Goal: Task Accomplishment & Management: Manage account settings

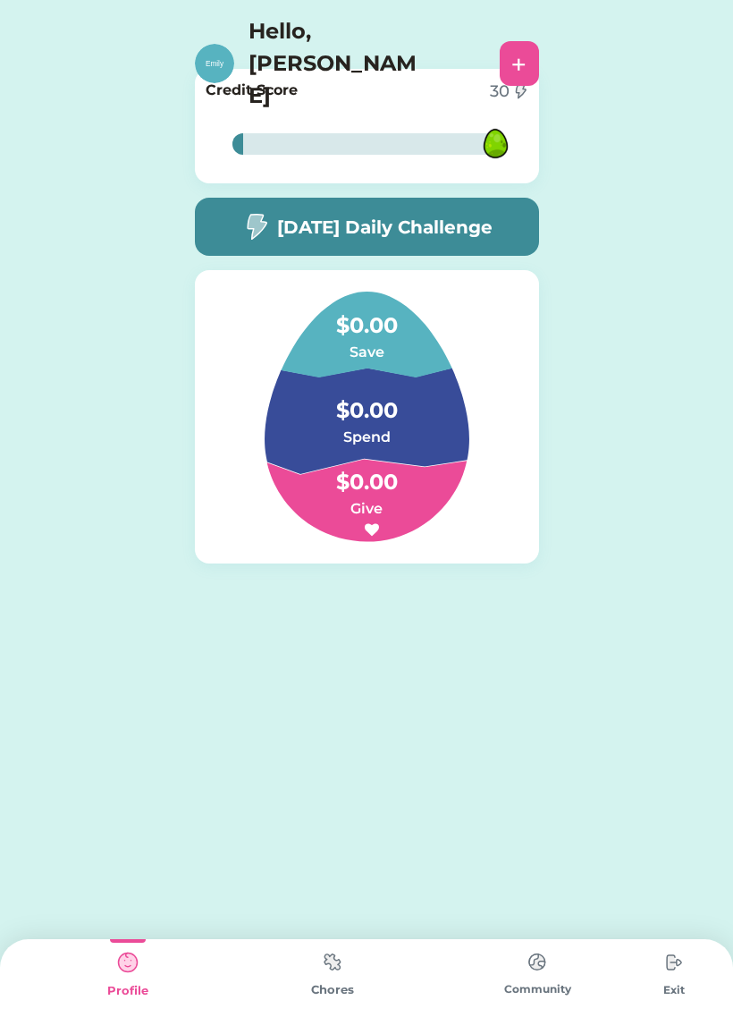
click at [344, 979] on img at bounding box center [333, 961] width 36 height 35
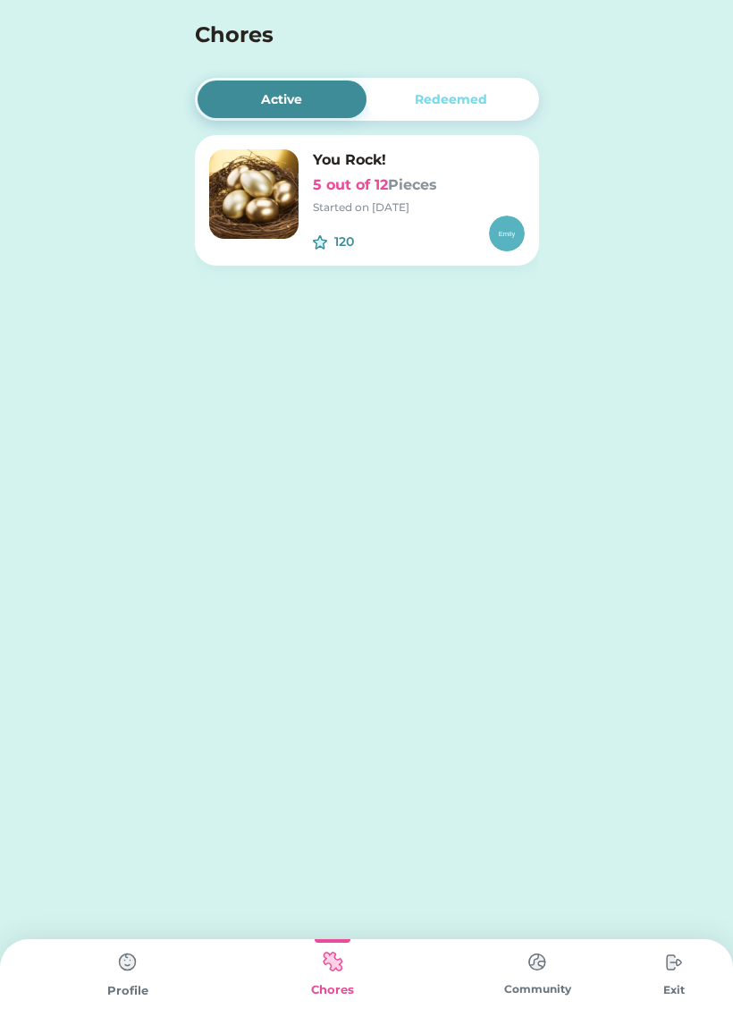
click at [370, 191] on h6 "5 out of 12 Pieces" at bounding box center [419, 184] width 212 height 21
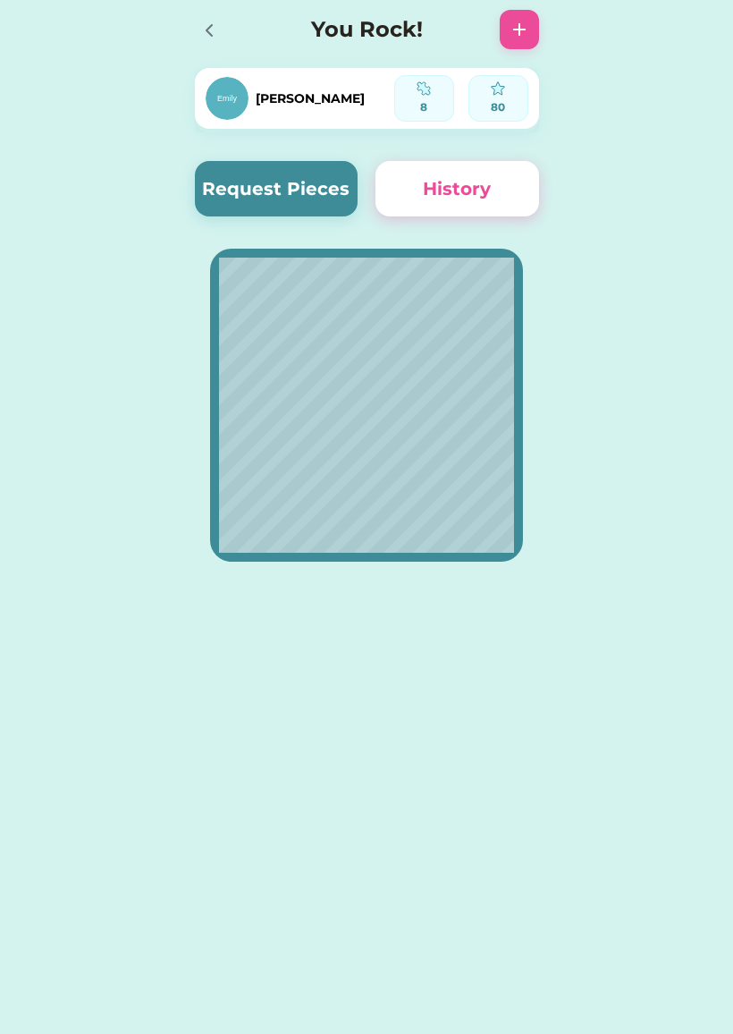
click at [224, 30] on div at bounding box center [214, 29] width 39 height 39
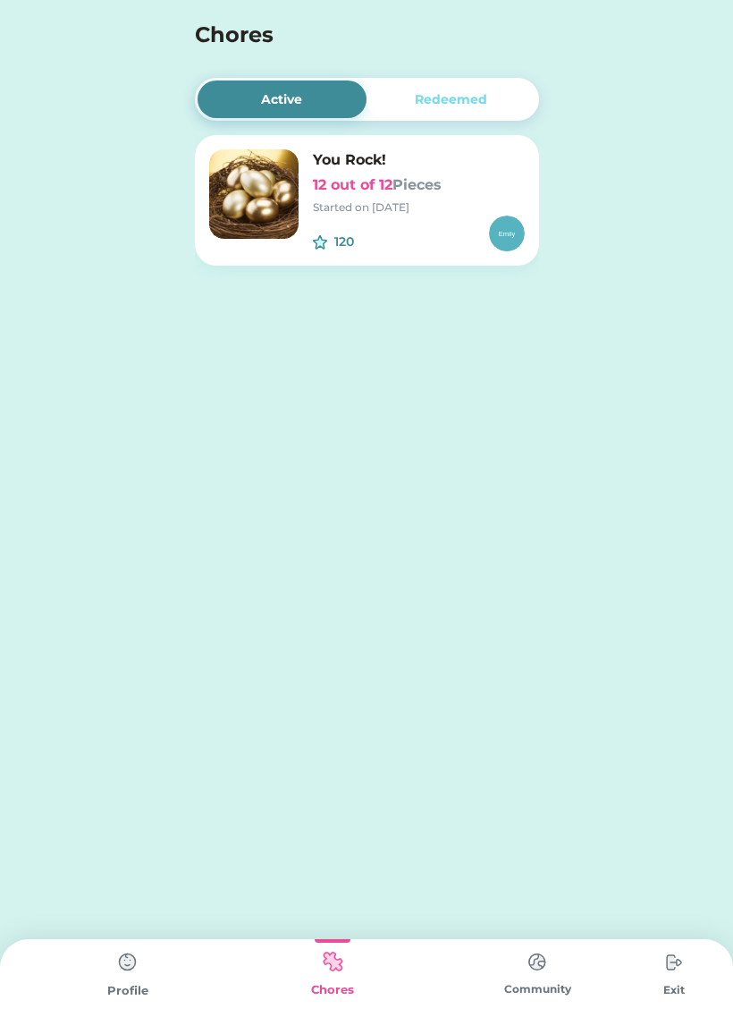
click at [326, 216] on div "120 $" at bounding box center [419, 234] width 212 height 36
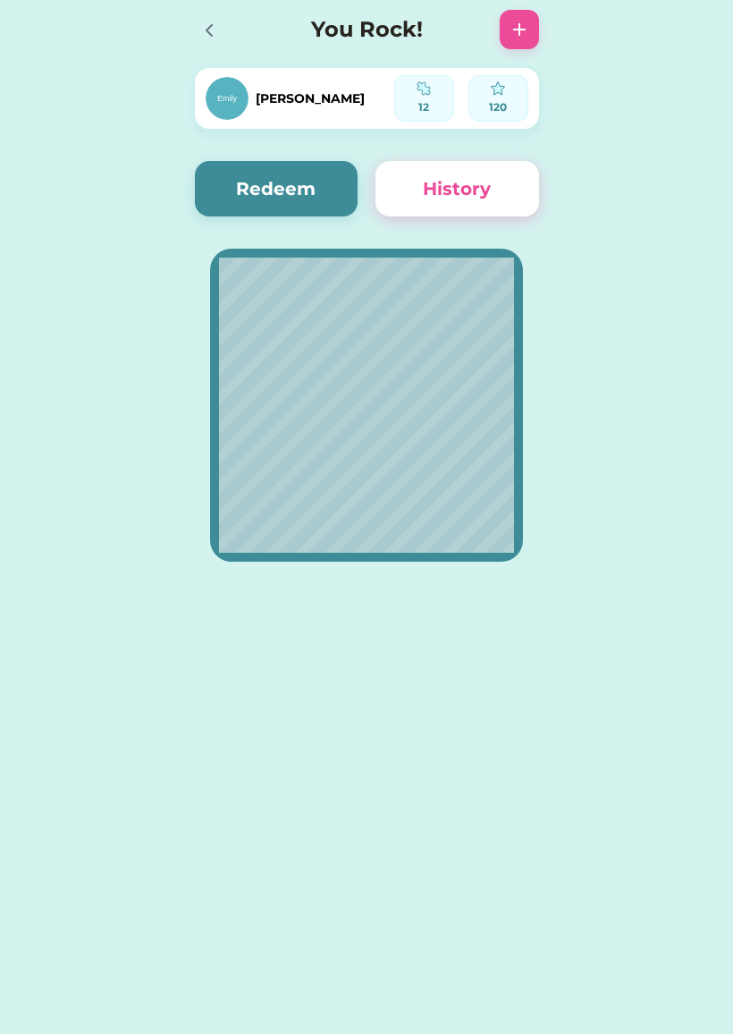
click at [177, 28] on div "You Rock!" at bounding box center [367, 29] width 380 height 57
click at [304, 179] on button "Redeem" at bounding box center [277, 188] width 164 height 55
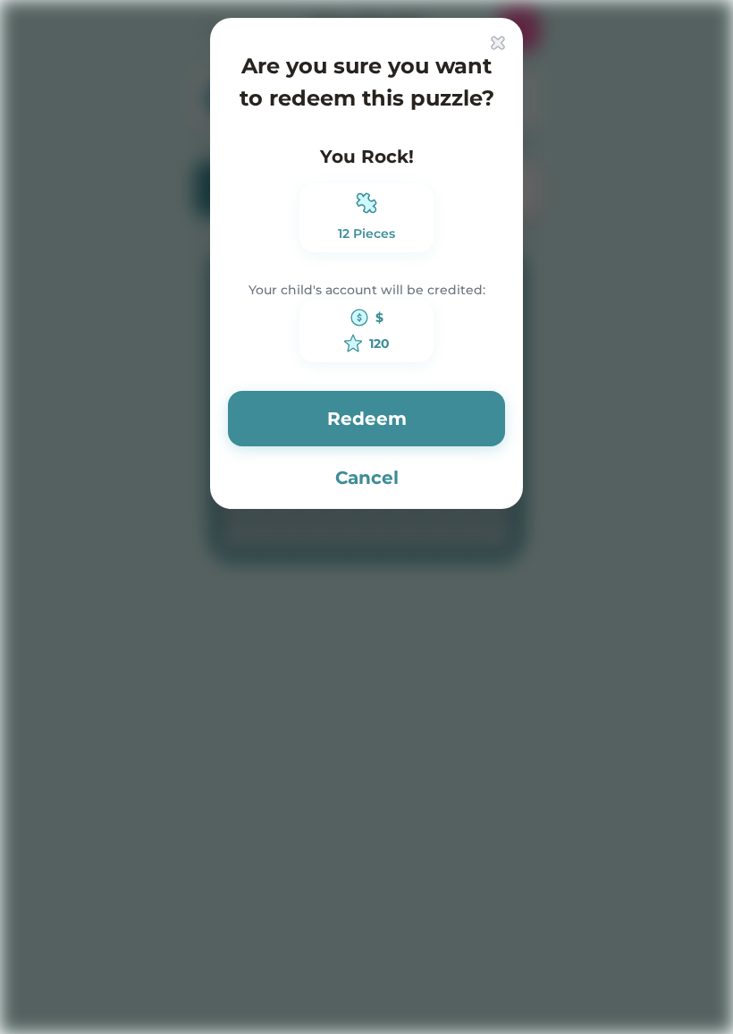
click at [504, 33] on div "Are you sure you want to redeem this puzzle? You Rock! 12 Pieces Your child's a…" at bounding box center [366, 263] width 313 height 491
click at [498, 42] on img at bounding box center [498, 43] width 14 height 14
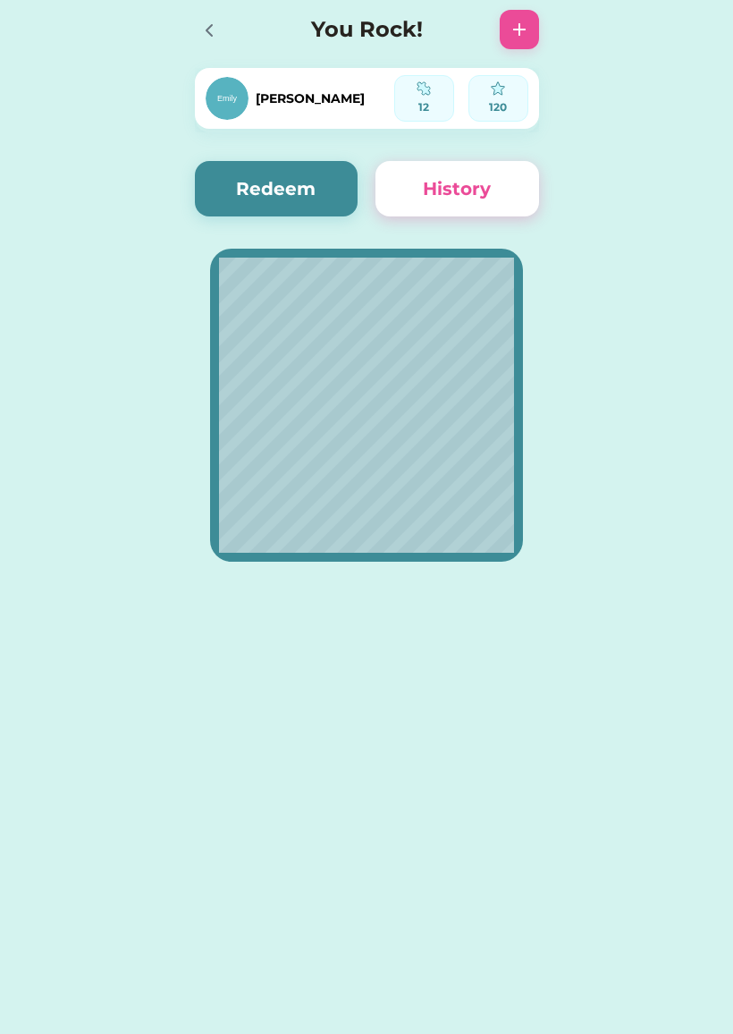
click at [326, 176] on button "Redeem" at bounding box center [277, 188] width 164 height 55
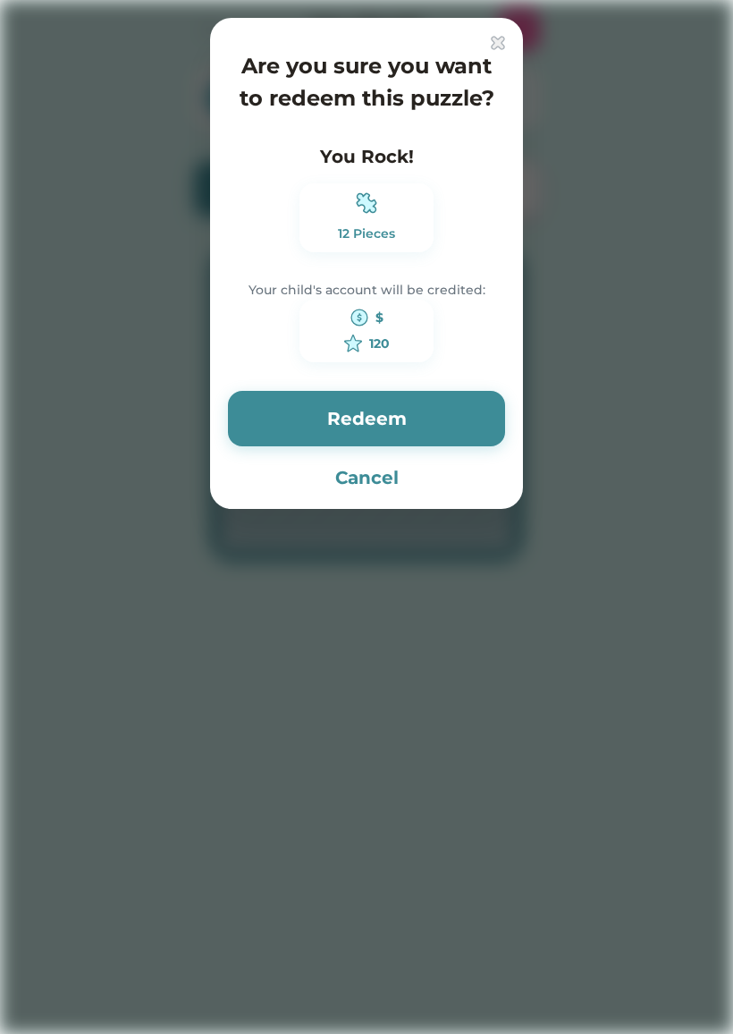
click at [419, 398] on button "Redeem" at bounding box center [366, 418] width 277 height 55
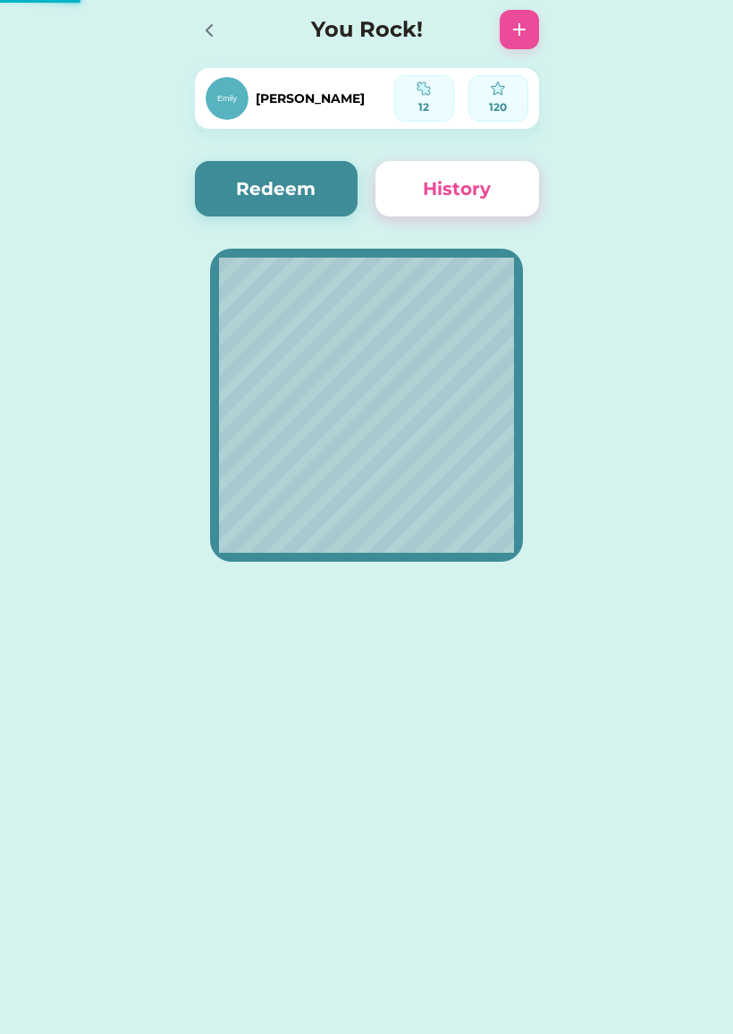
click at [213, 29] on icon at bounding box center [209, 30] width 21 height 21
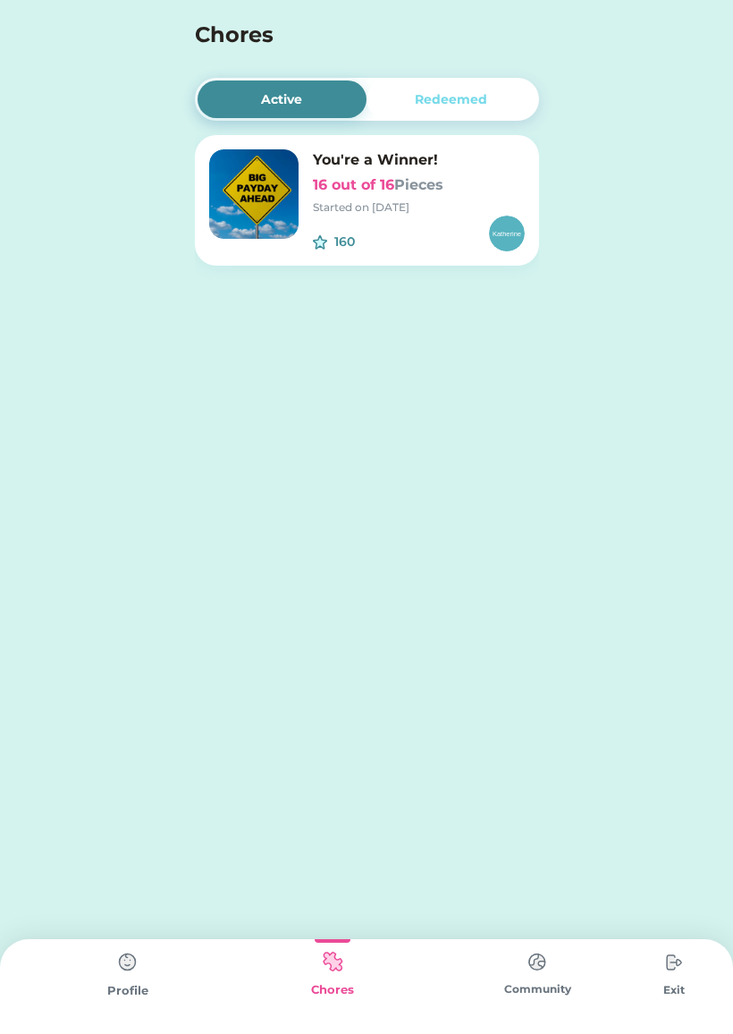
click at [270, 211] on img at bounding box center [253, 193] width 89 height 89
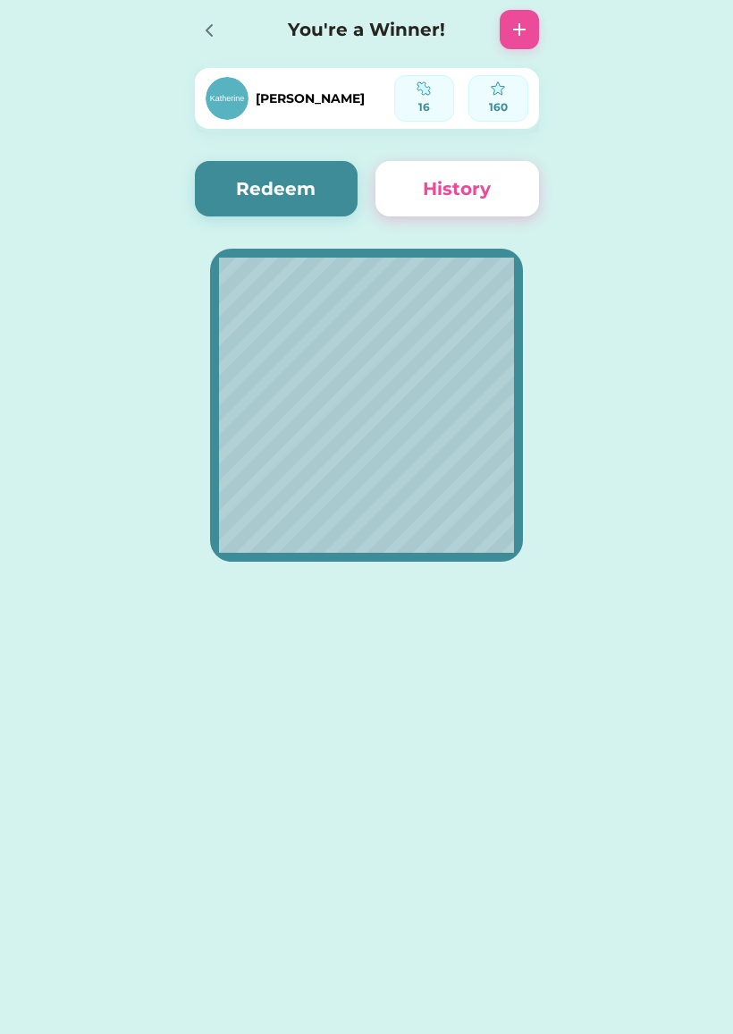
click at [216, 35] on icon at bounding box center [209, 30] width 21 height 21
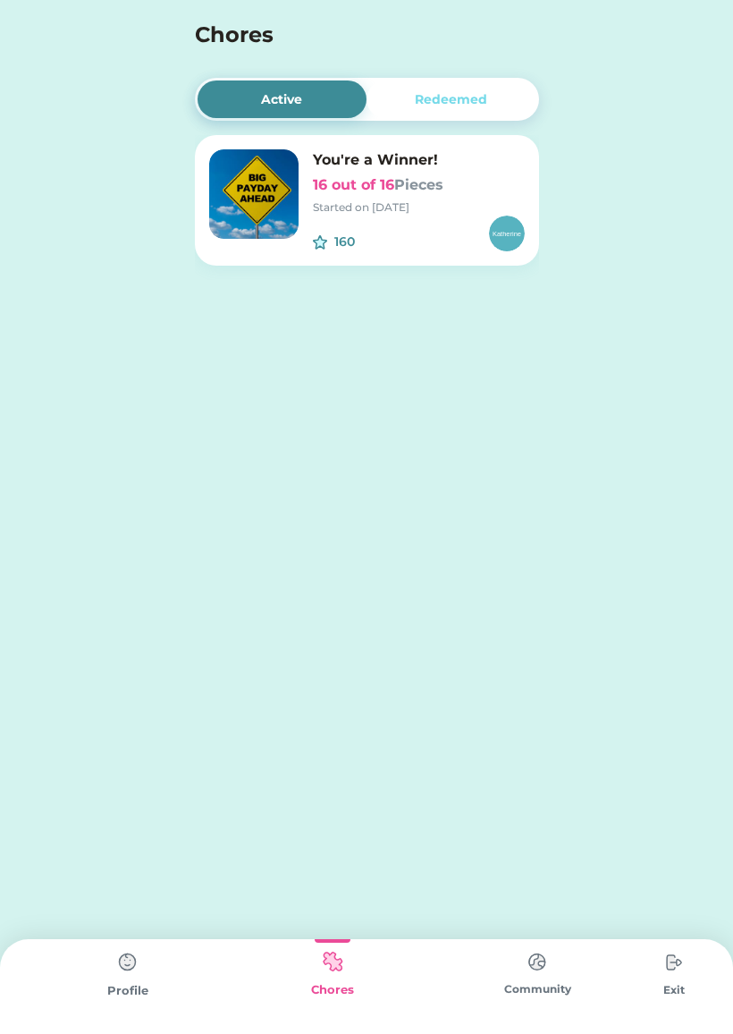
click at [122, 975] on img at bounding box center [128, 962] width 36 height 36
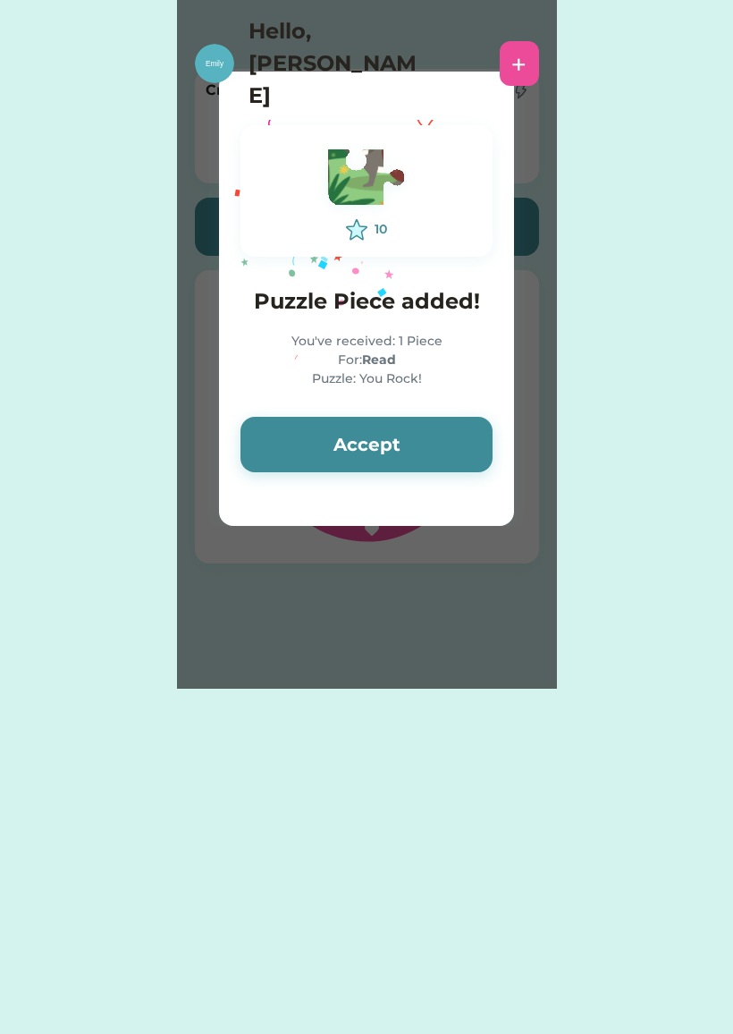
click at [451, 441] on button "Accept" at bounding box center [367, 444] width 252 height 55
click at [431, 452] on button "Accept" at bounding box center [367, 444] width 252 height 55
click at [444, 437] on button "Accept" at bounding box center [367, 444] width 252 height 55
click at [366, 428] on button "Accept" at bounding box center [367, 444] width 252 height 55
click at [359, 441] on button "Accept" at bounding box center [367, 444] width 252 height 55
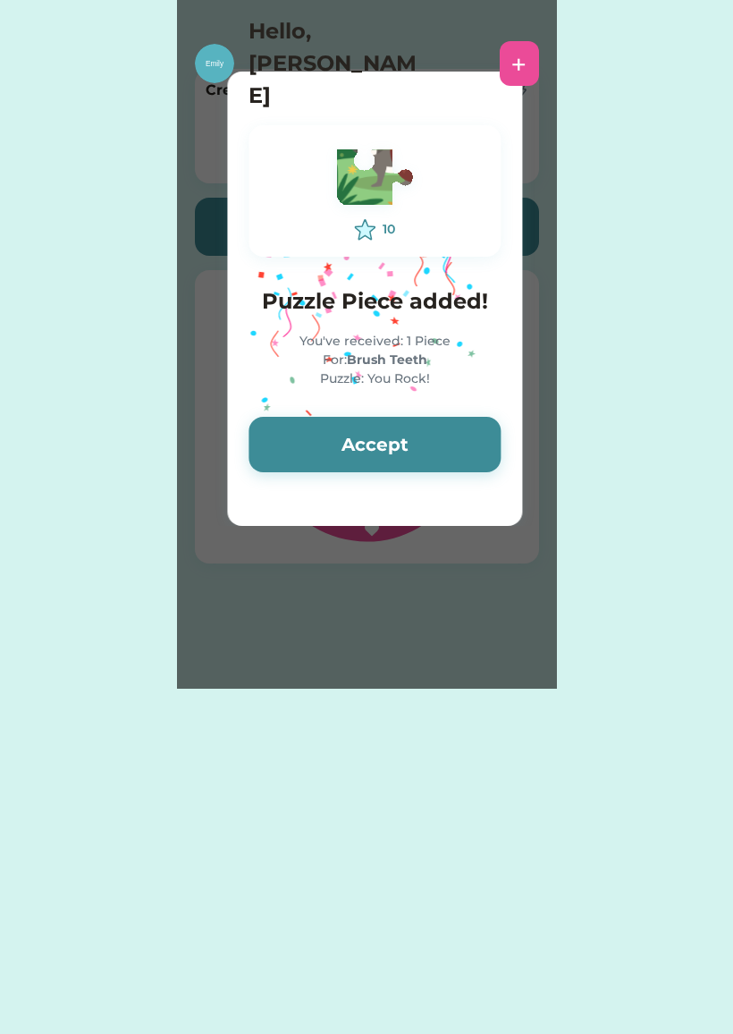
click at [356, 449] on button "Accept" at bounding box center [375, 444] width 252 height 55
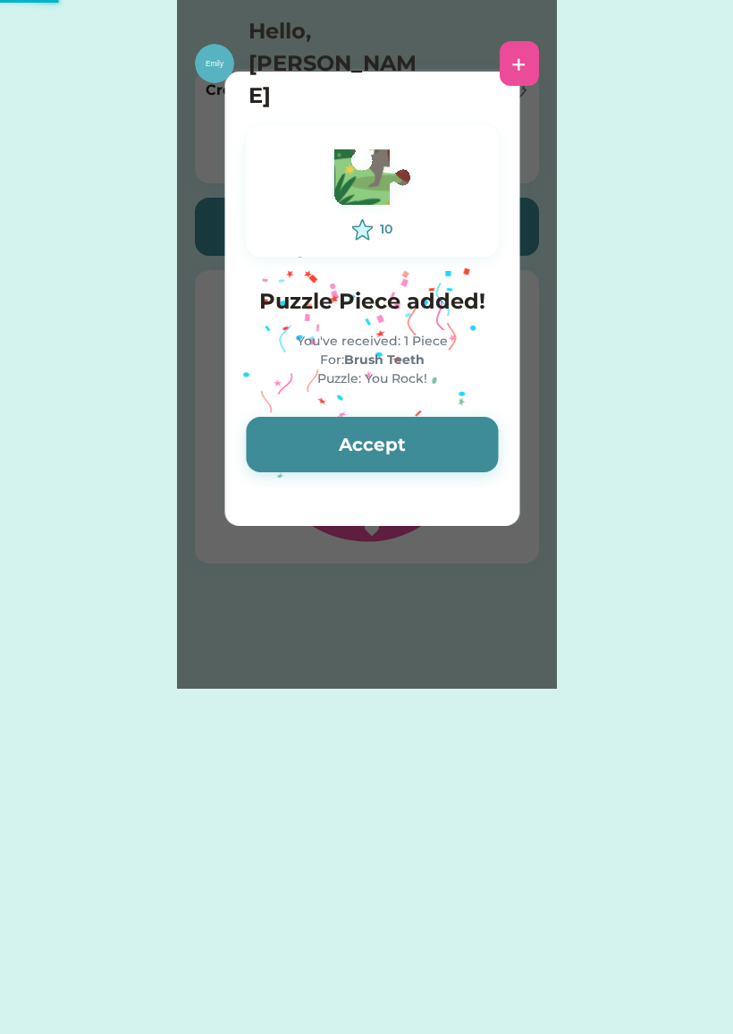
click at [347, 459] on button "Accept" at bounding box center [372, 444] width 252 height 55
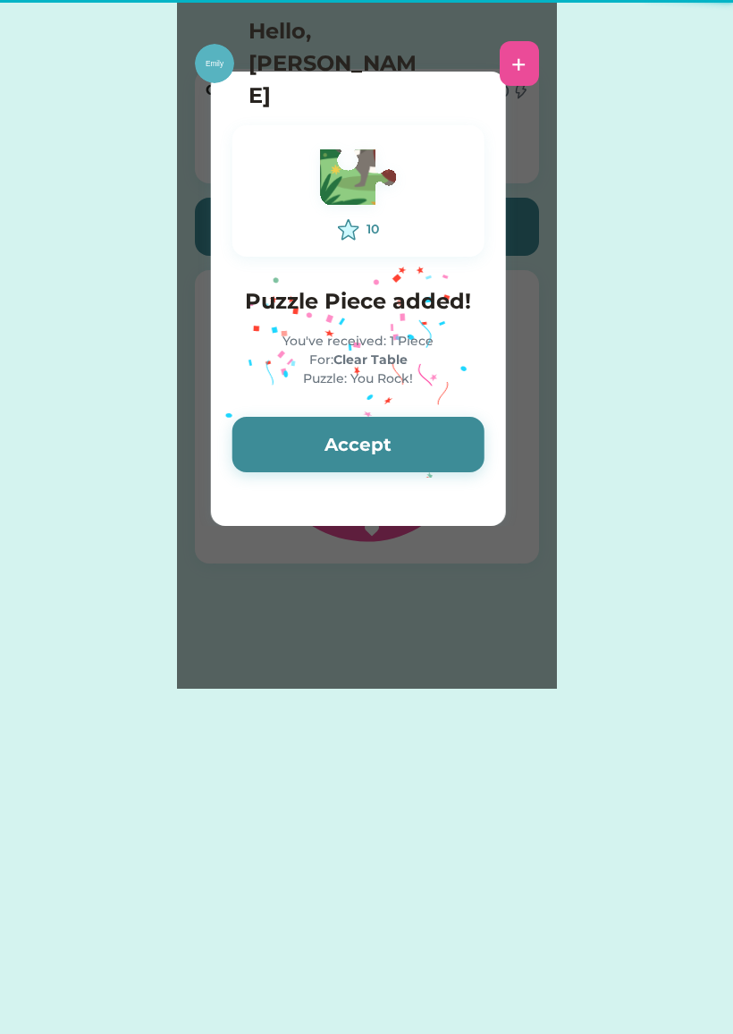
click at [350, 462] on button "Accept" at bounding box center [359, 444] width 252 height 55
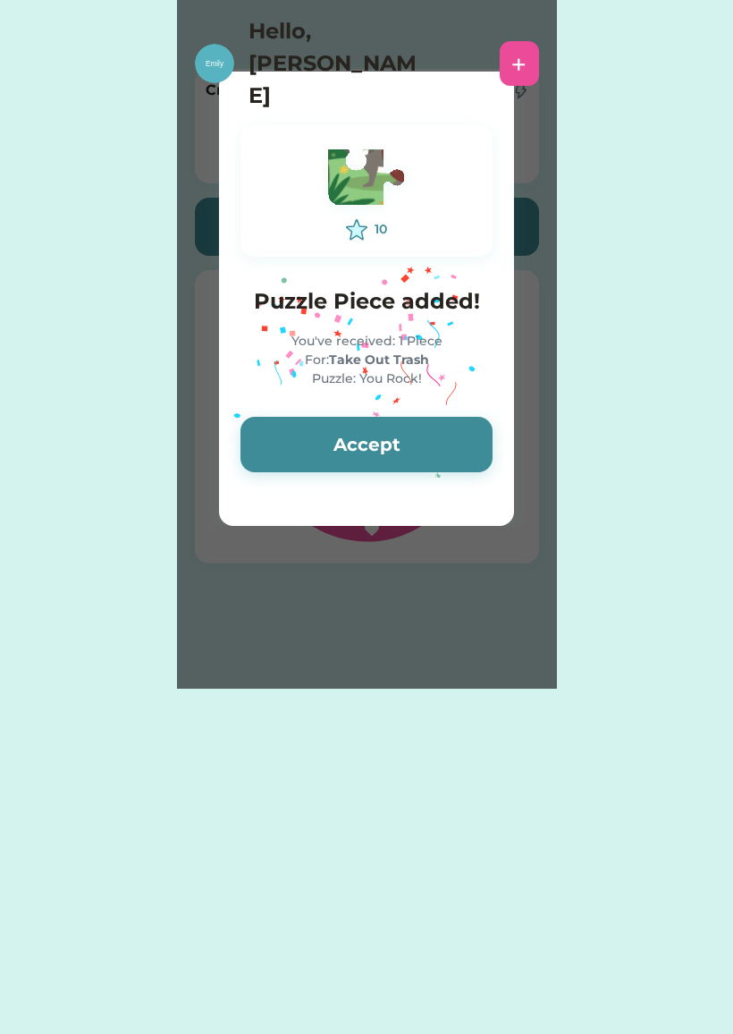
click at [416, 423] on button "Accept" at bounding box center [367, 444] width 252 height 55
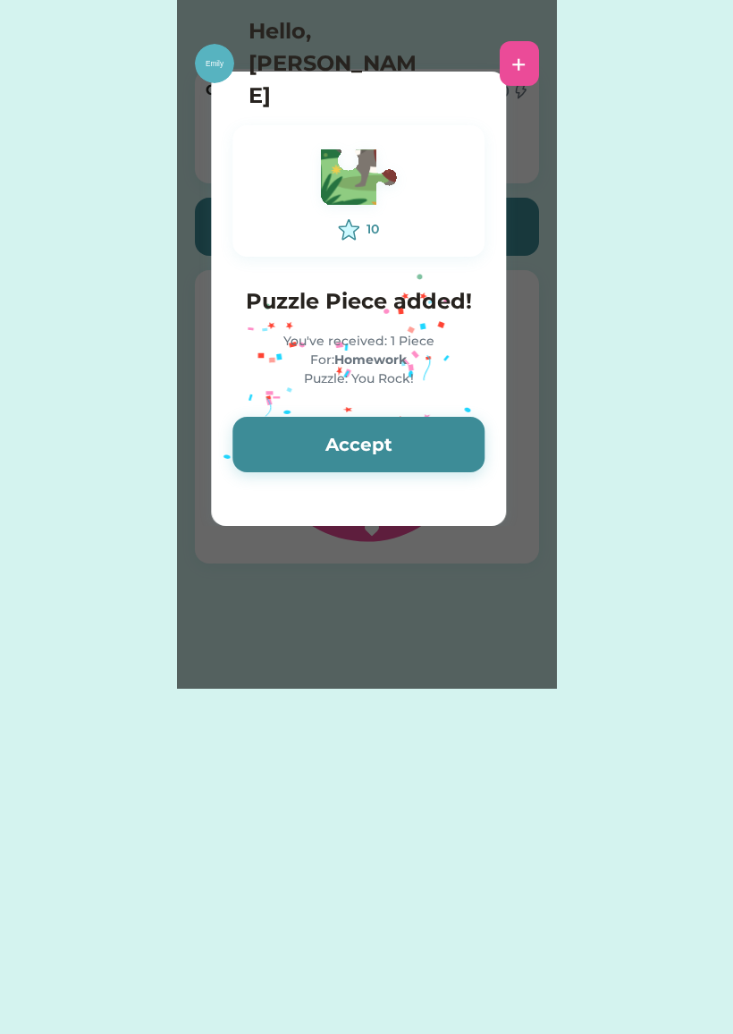
click at [415, 433] on button "Accept" at bounding box center [359, 444] width 252 height 55
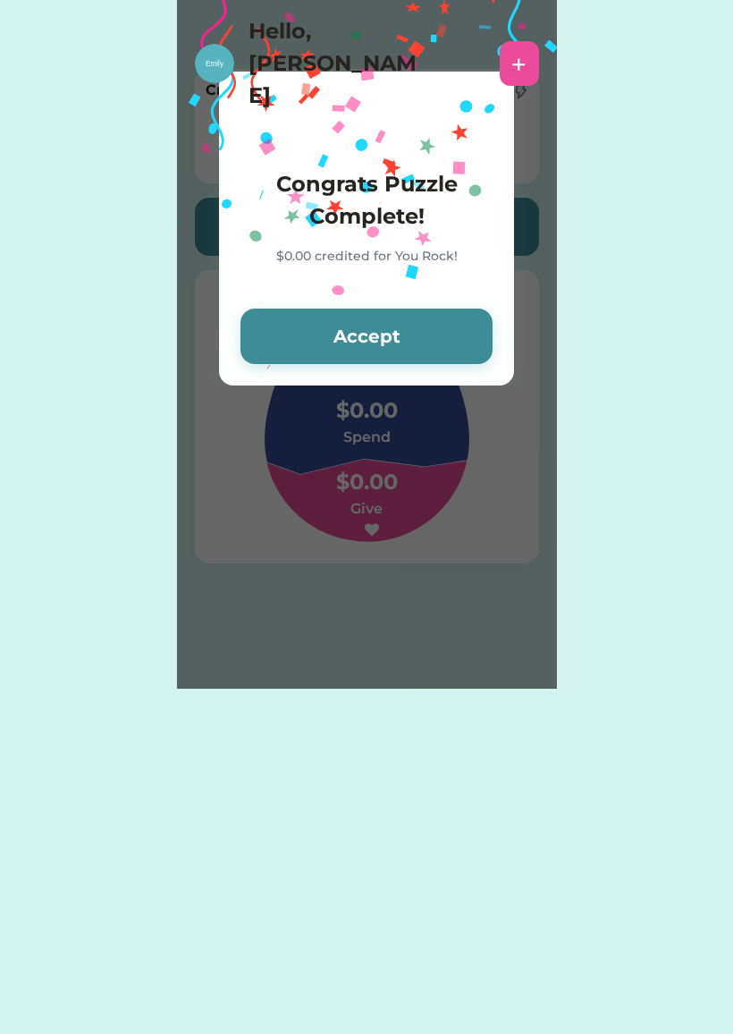
click at [414, 347] on button "Accept" at bounding box center [367, 336] width 252 height 55
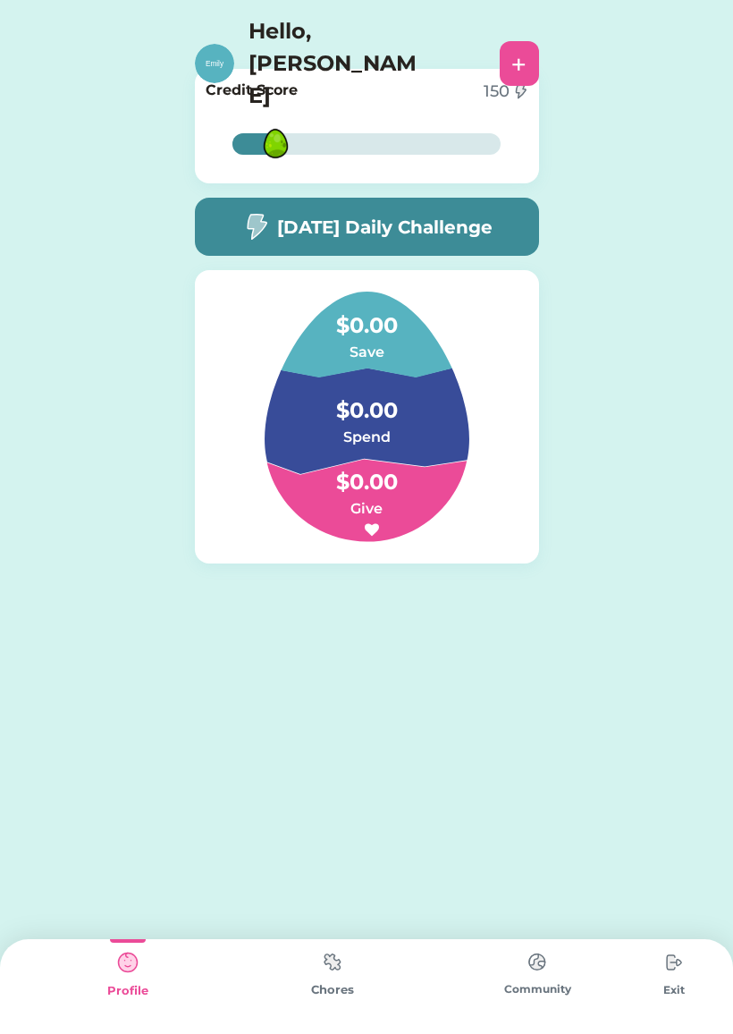
click at [326, 963] on img at bounding box center [333, 961] width 36 height 35
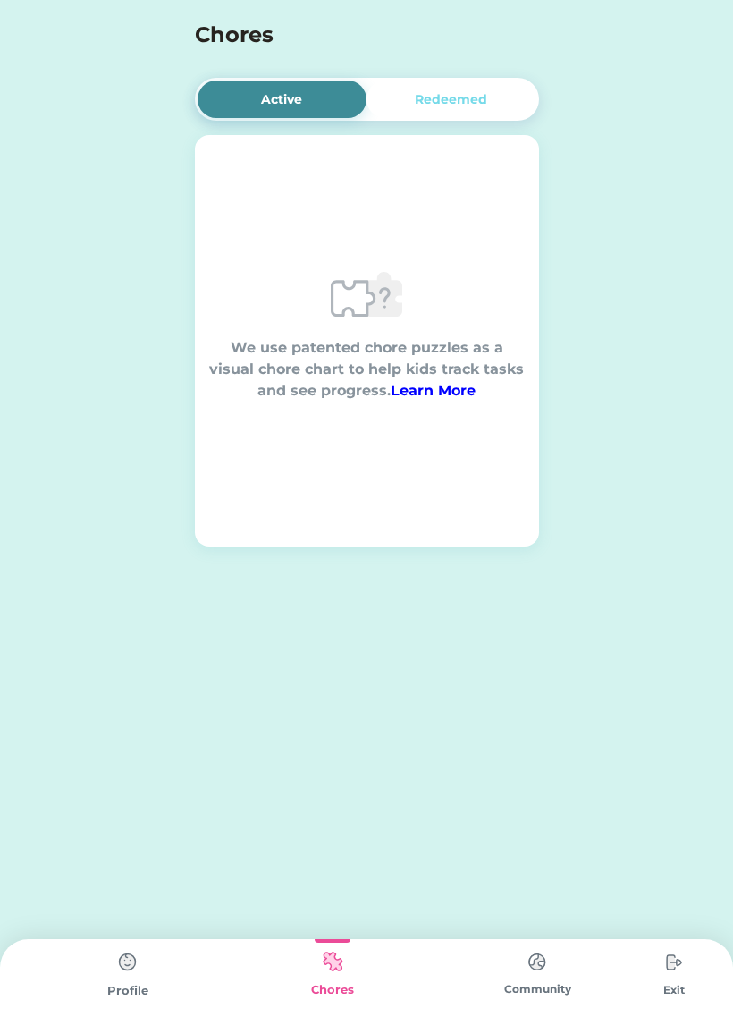
click at [496, 88] on div "Redeemed" at bounding box center [452, 99] width 170 height 38
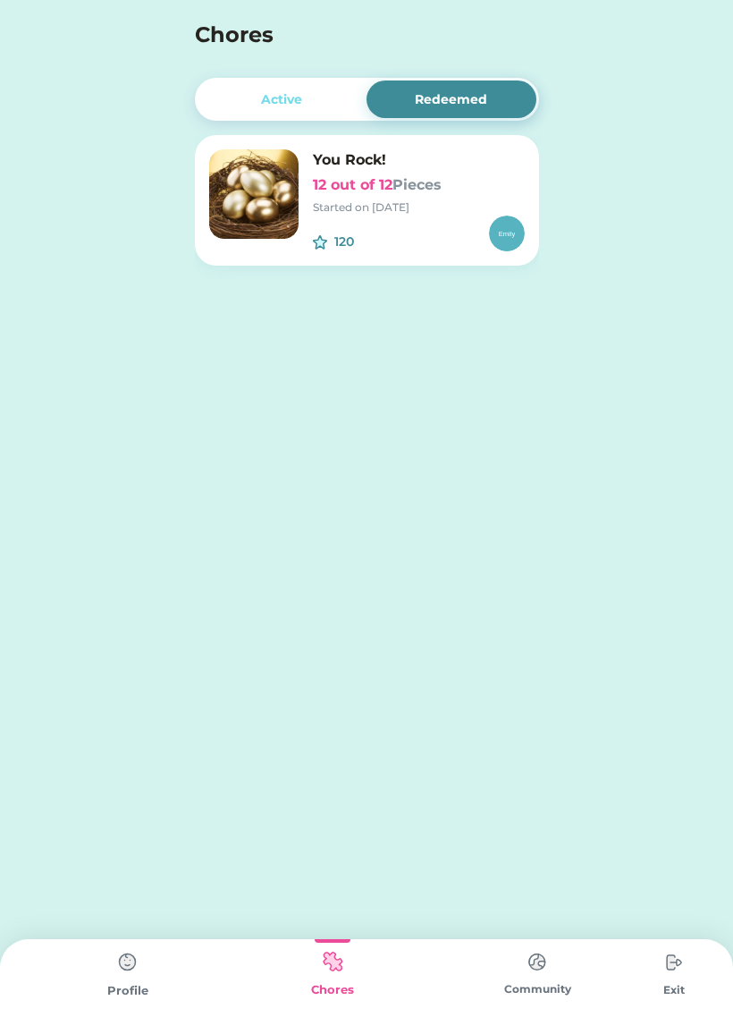
click at [328, 82] on div "Active" at bounding box center [283, 99] width 170 height 38
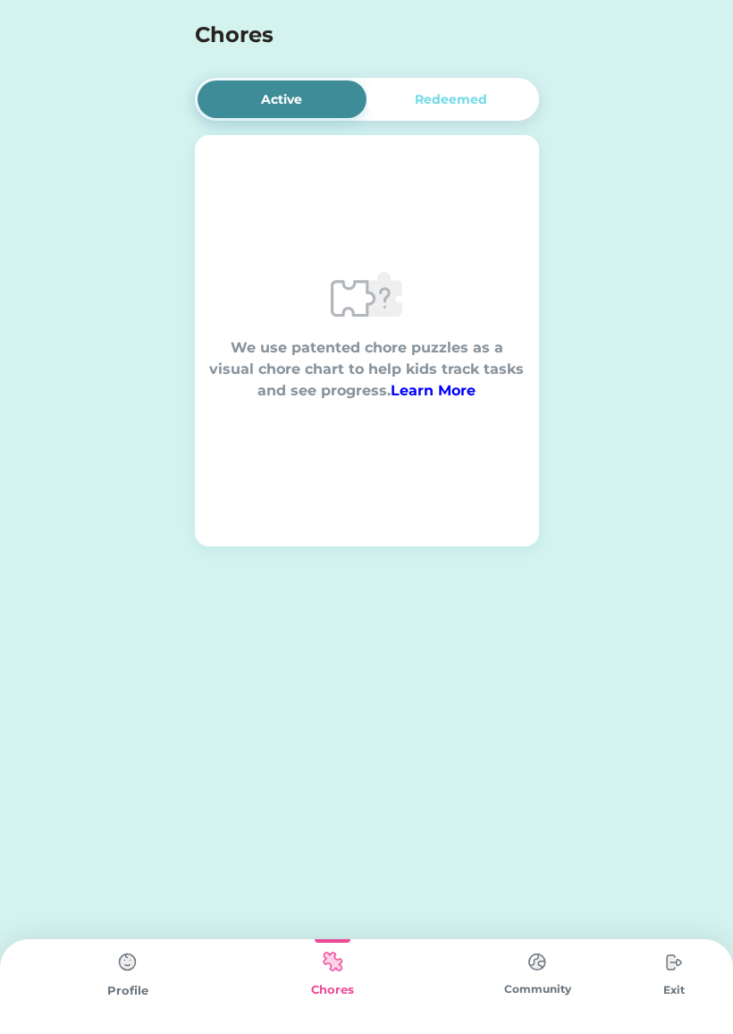
click at [468, 83] on div "Redeemed" at bounding box center [452, 99] width 170 height 38
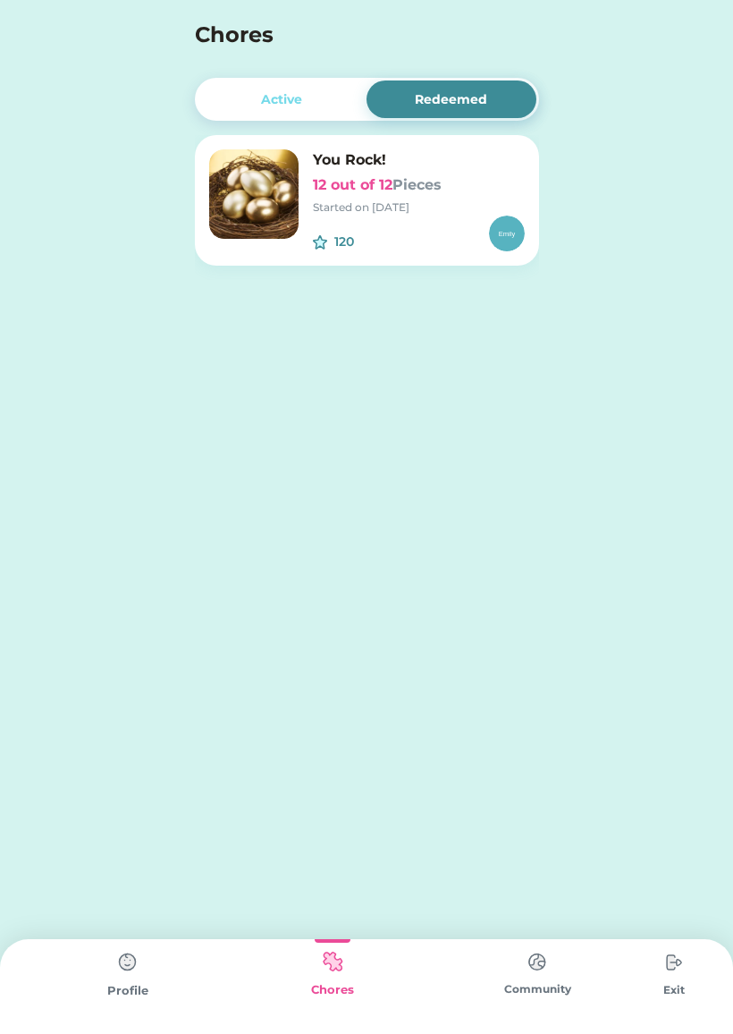
click at [288, 72] on div "Active Redeemed You're a Winner! 16 out of 16 Pieces Started on [DATE] 160 $ We…" at bounding box center [367, 193] width 380 height 387
click at [547, 998] on div "Community" at bounding box center [538, 986] width 205 height 95
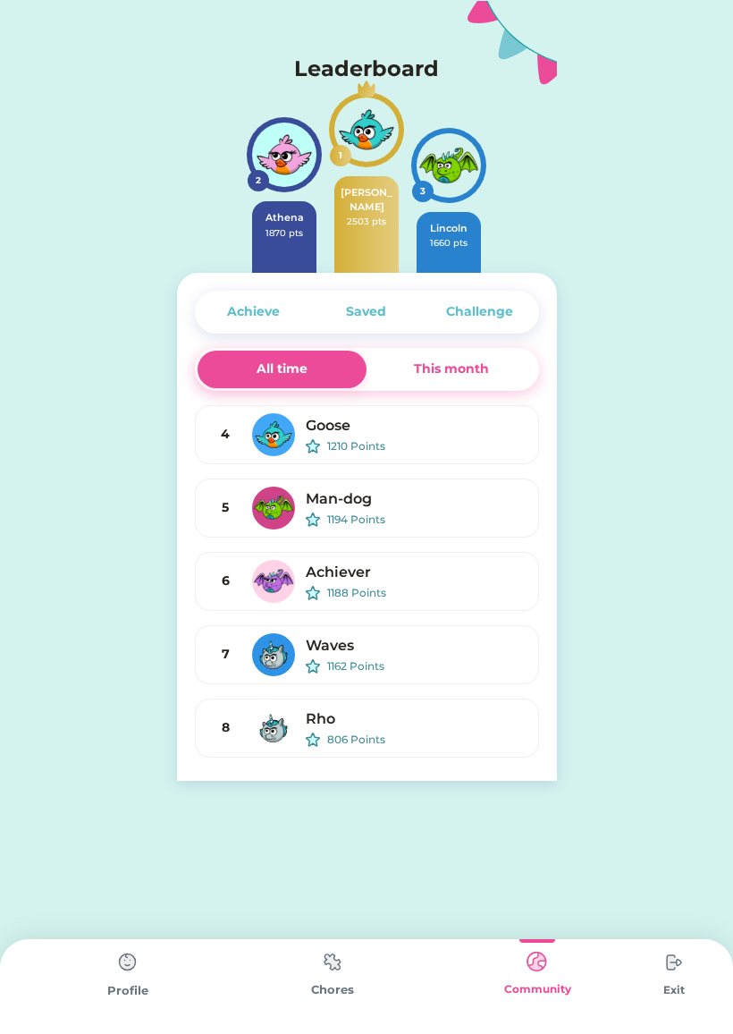
click at [436, 378] on div "This month" at bounding box center [451, 369] width 75 height 19
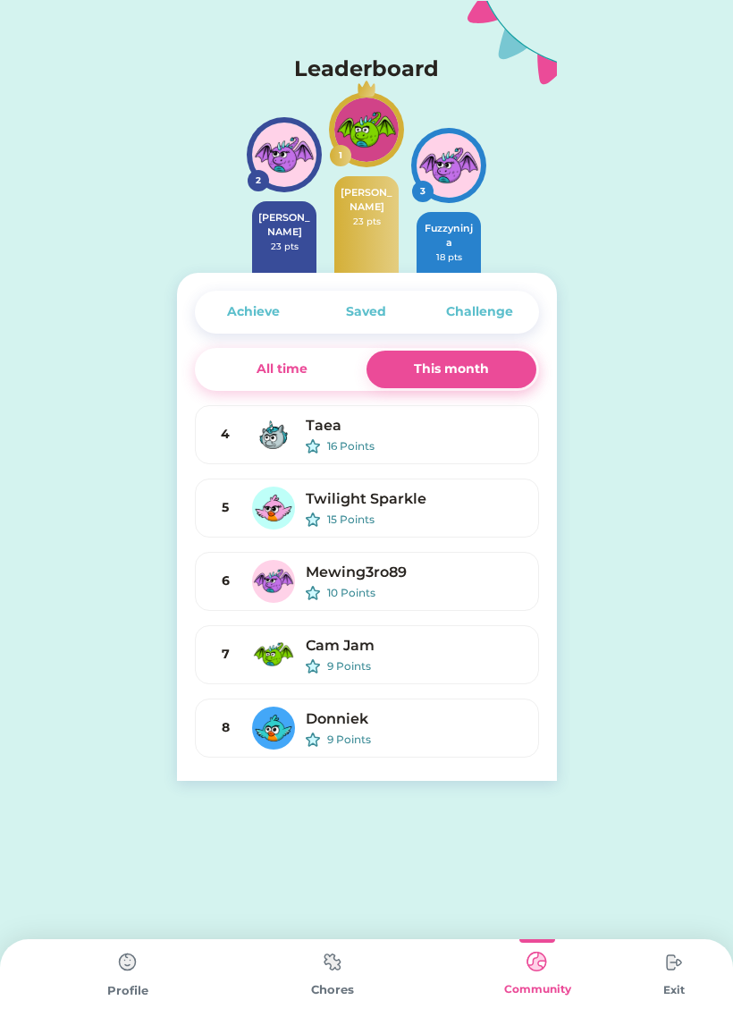
click at [275, 370] on div "All time" at bounding box center [282, 369] width 51 height 19
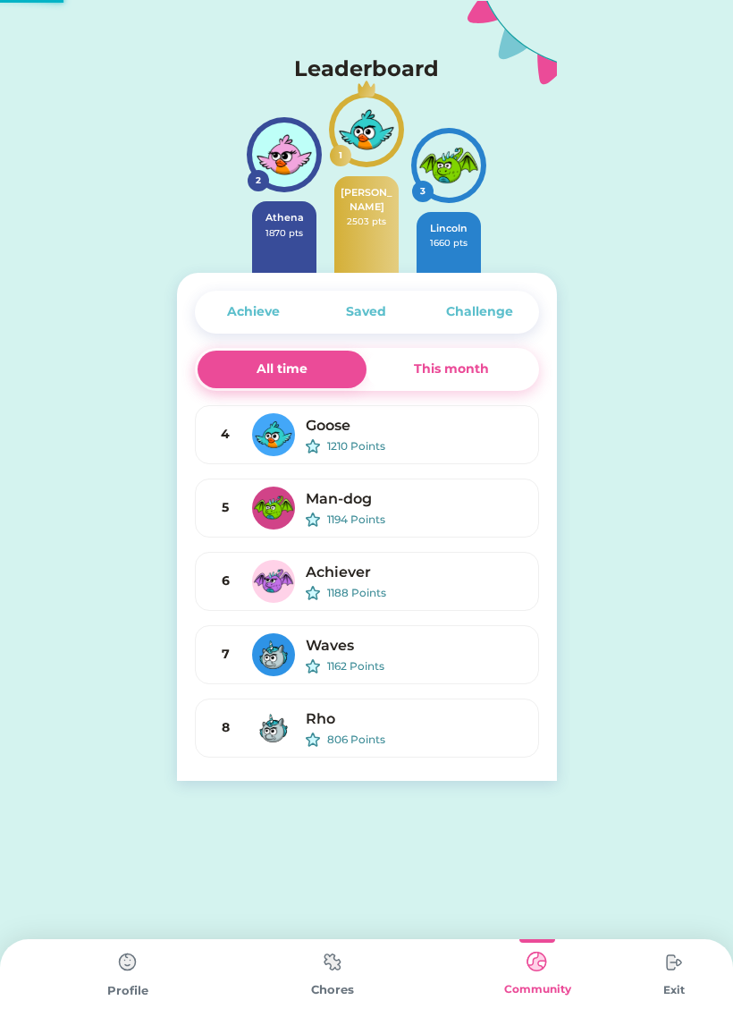
click at [362, 977] on div "Chores" at bounding box center [332, 986] width 205 height 95
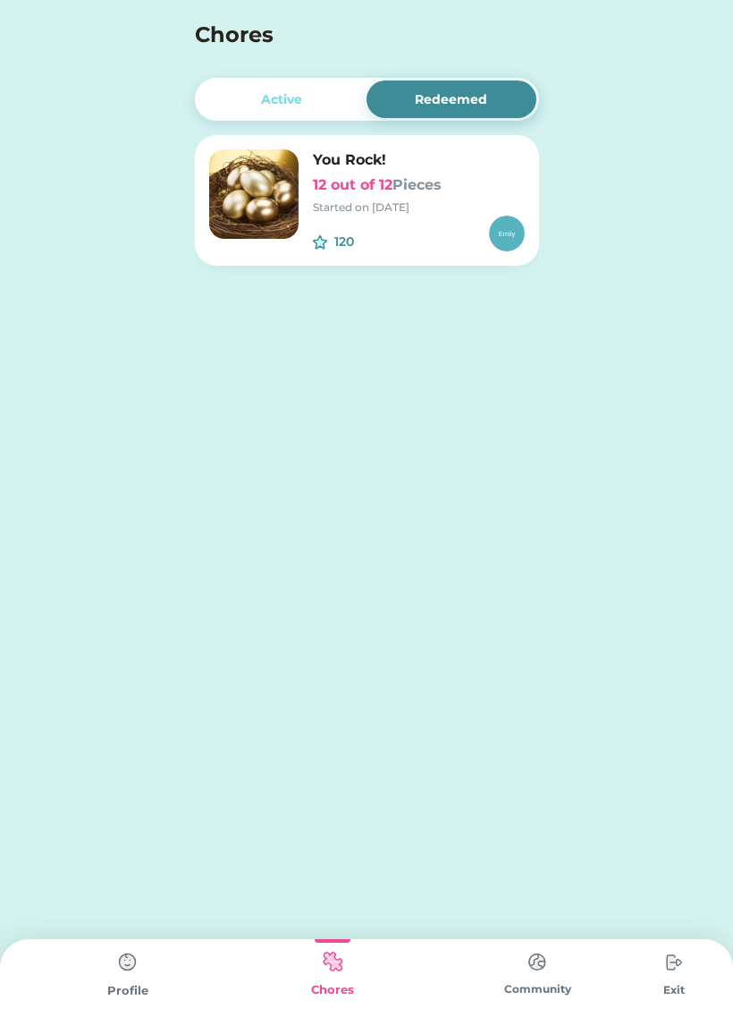
click at [133, 975] on img at bounding box center [128, 962] width 36 height 36
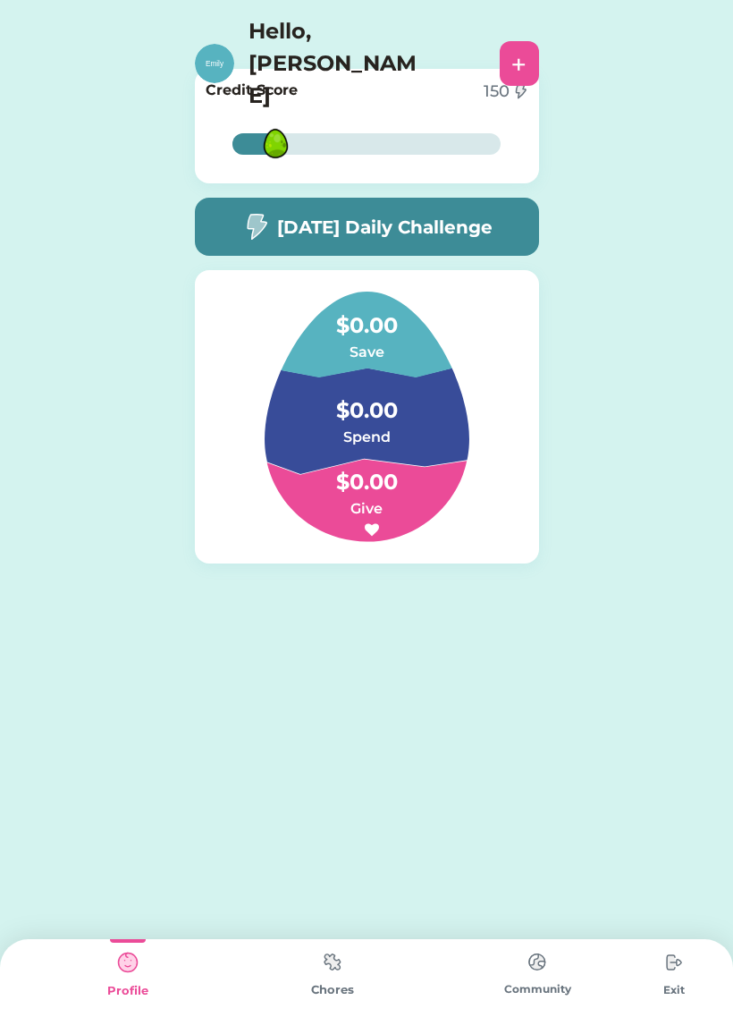
click at [325, 978] on img at bounding box center [333, 961] width 36 height 35
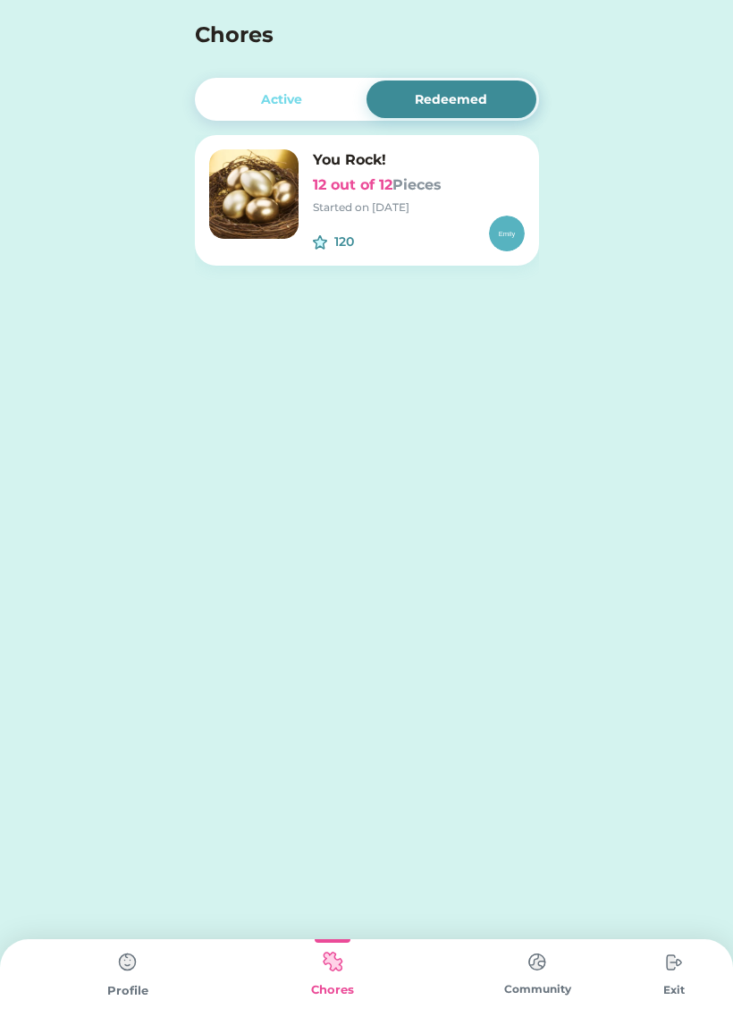
click at [132, 979] on img at bounding box center [128, 962] width 36 height 36
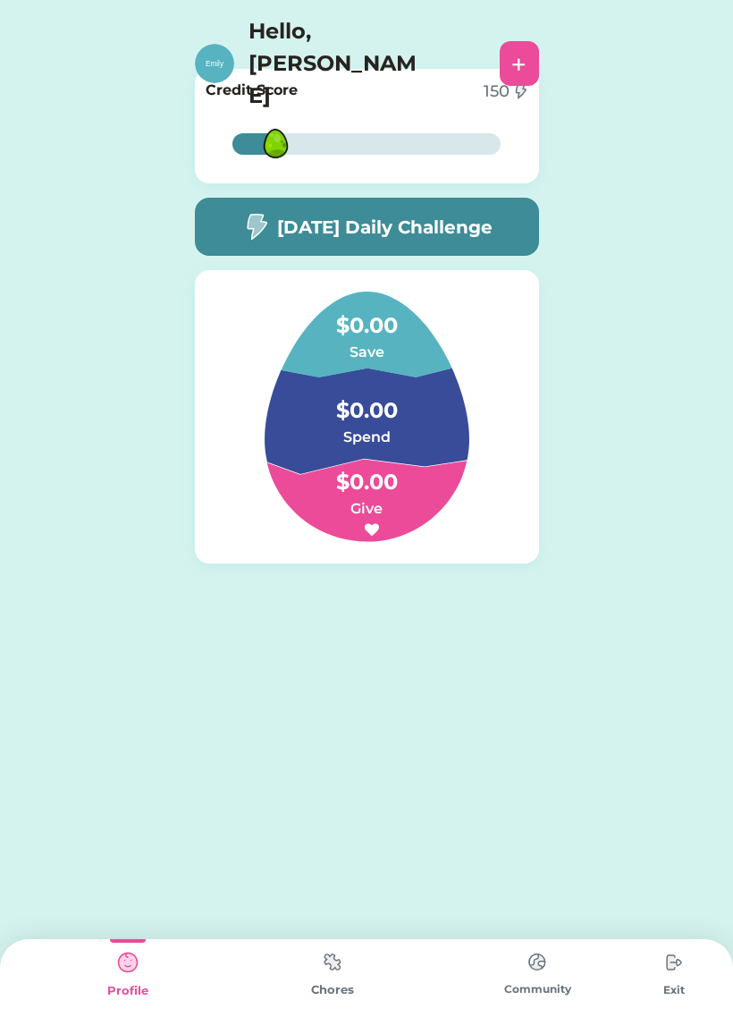
click at [257, 141] on img at bounding box center [276, 143] width 58 height 58
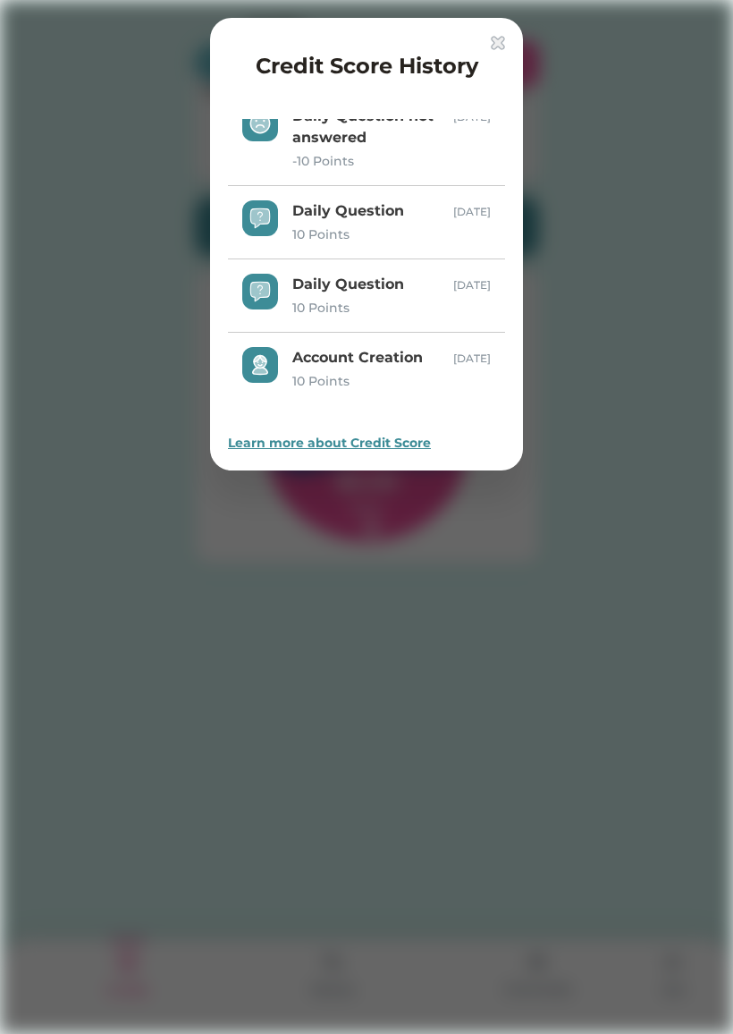
scroll to position [174, 0]
click at [512, 39] on div "Credit Score History Puzzle 120 Points Sep 10, 25 Daily Question 10 Points Sep …" at bounding box center [366, 244] width 313 height 453
click at [495, 29] on div "Credit Score History Puzzle 120 Points Sep 10, 25 Daily Question 10 Points Sep …" at bounding box center [366, 244] width 313 height 453
click at [502, 44] on img at bounding box center [498, 43] width 14 height 14
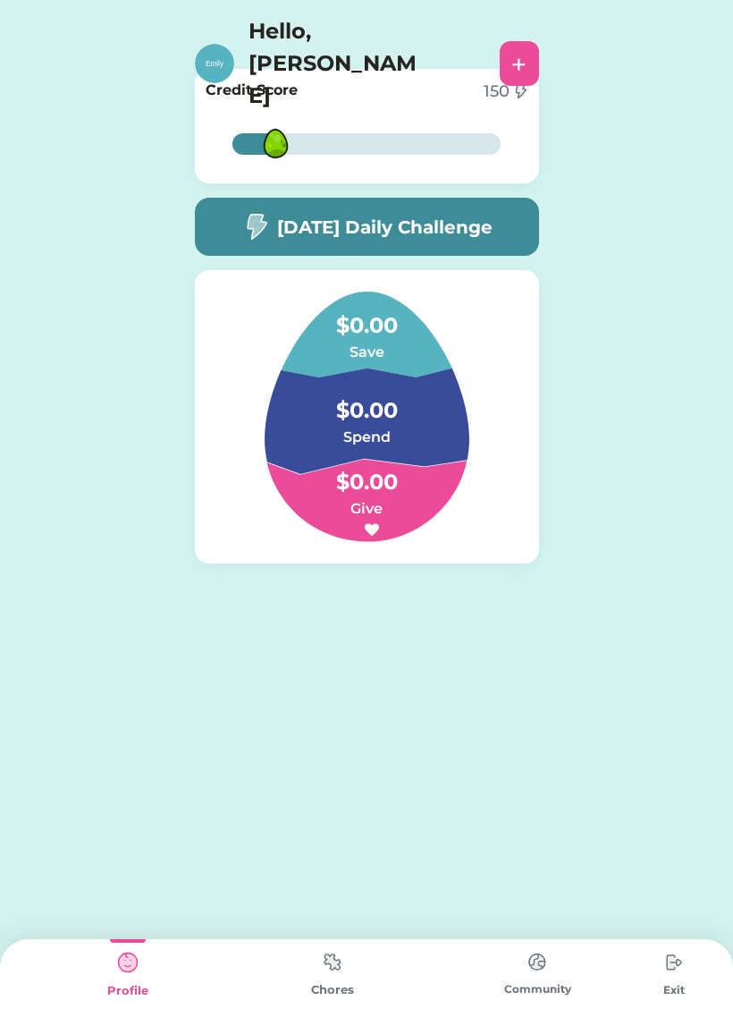
click at [425, 379] on h4 "$0.00" at bounding box center [366, 402] width 179 height 50
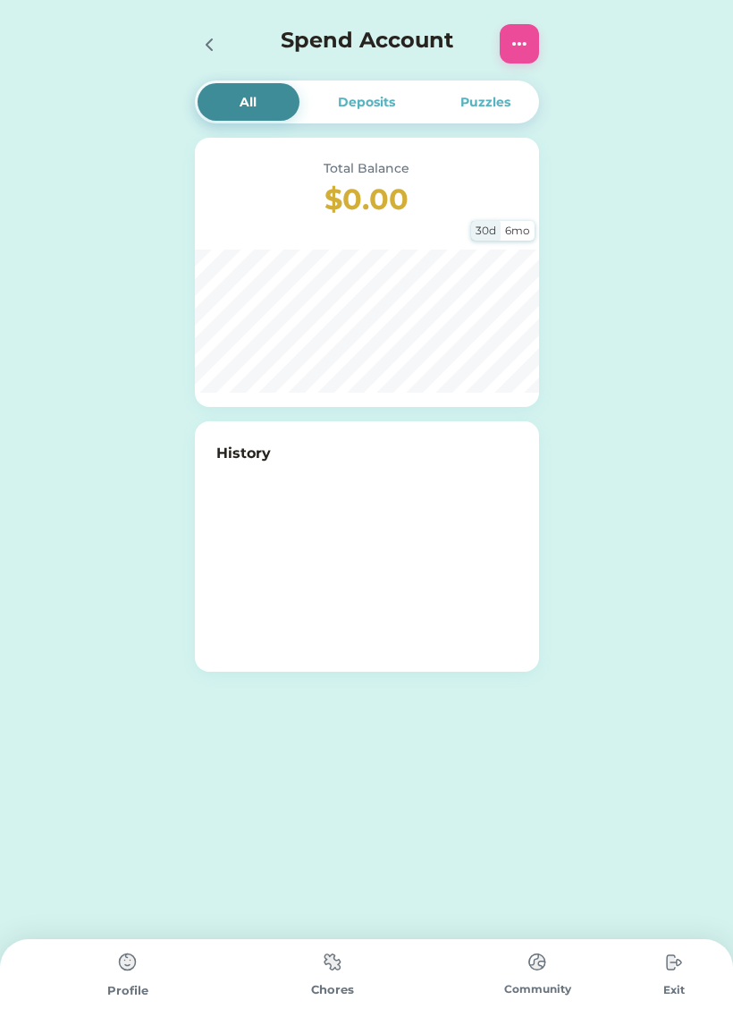
click at [369, 963] on div "Chores" at bounding box center [332, 986] width 205 height 95
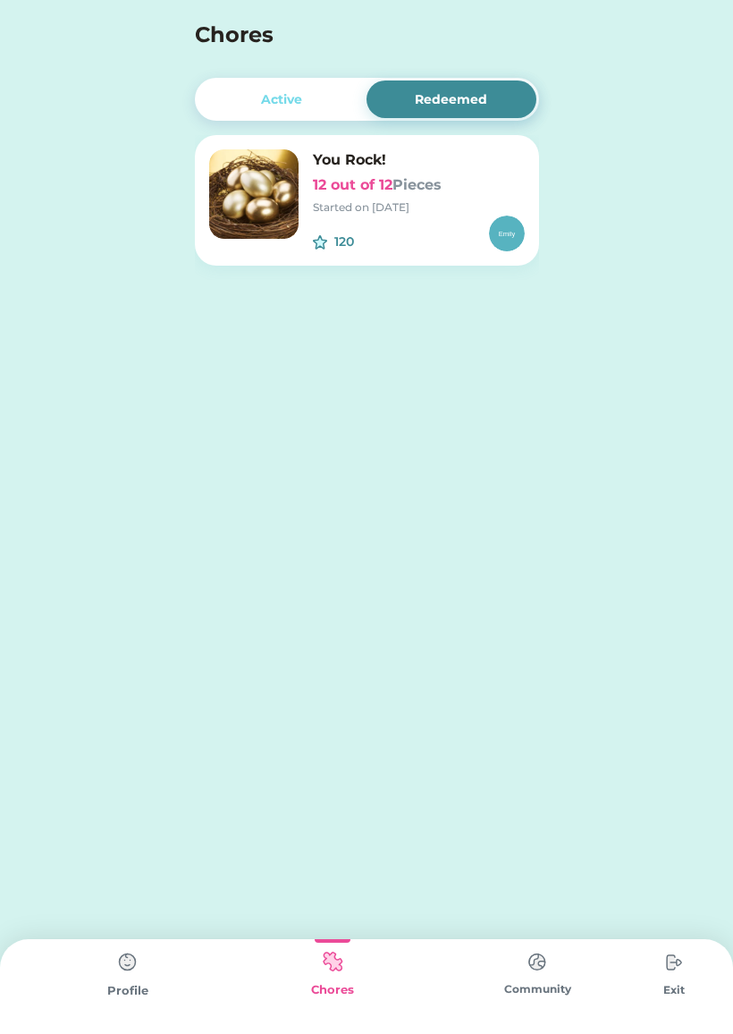
click at [346, 978] on img at bounding box center [333, 961] width 36 height 35
click at [128, 941] on div at bounding box center [128, 941] width 36 height 4
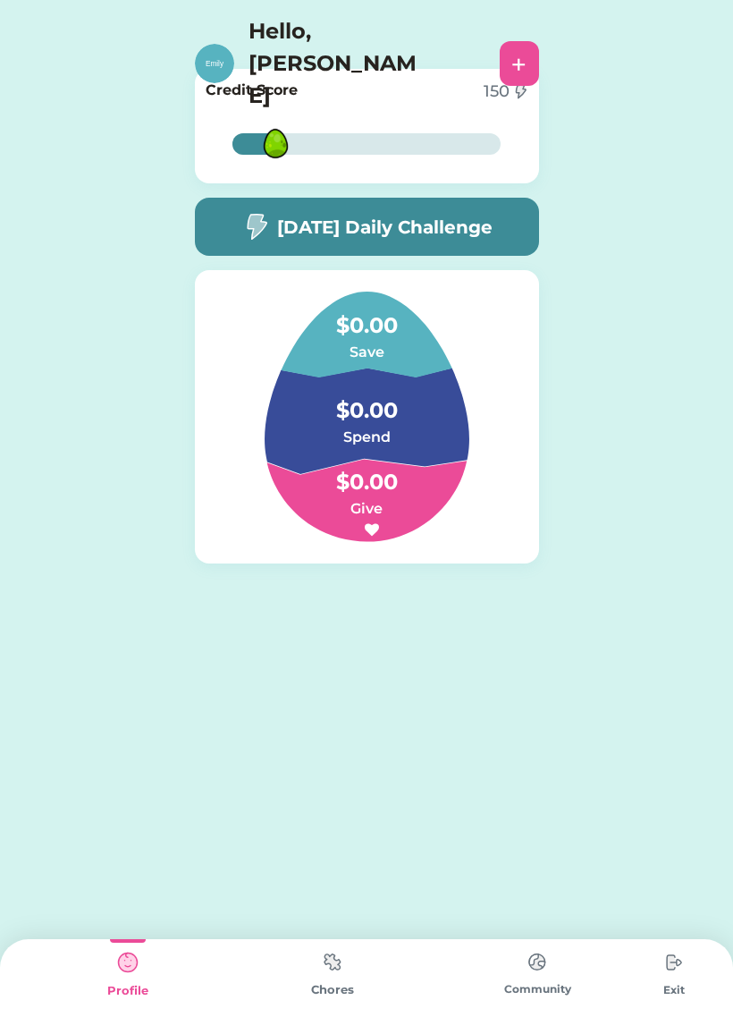
click at [333, 979] on img at bounding box center [333, 961] width 36 height 35
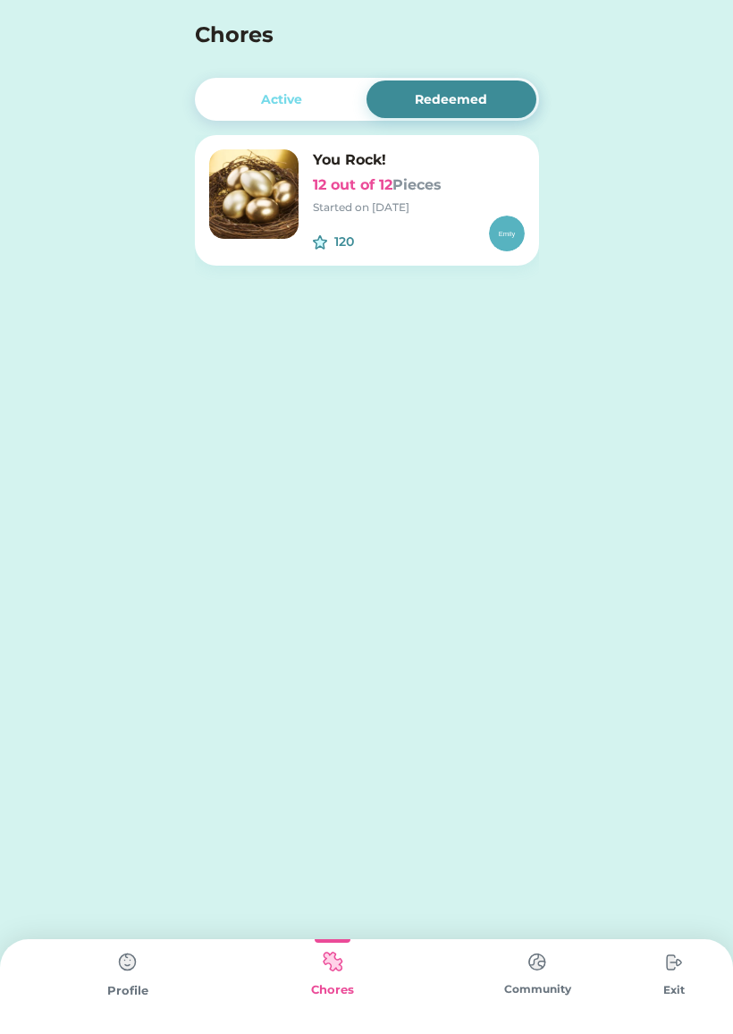
click at [524, 979] on img at bounding box center [538, 961] width 36 height 35
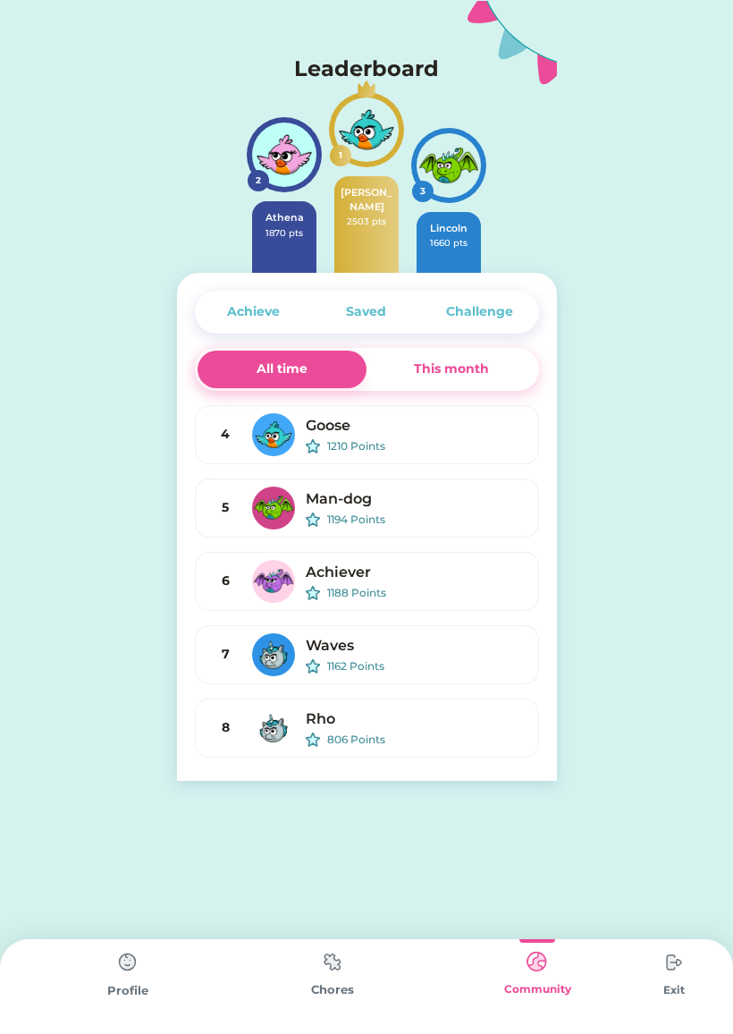
click at [634, 976] on div "Community" at bounding box center [538, 986] width 205 height 95
click at [350, 979] on img at bounding box center [333, 961] width 36 height 35
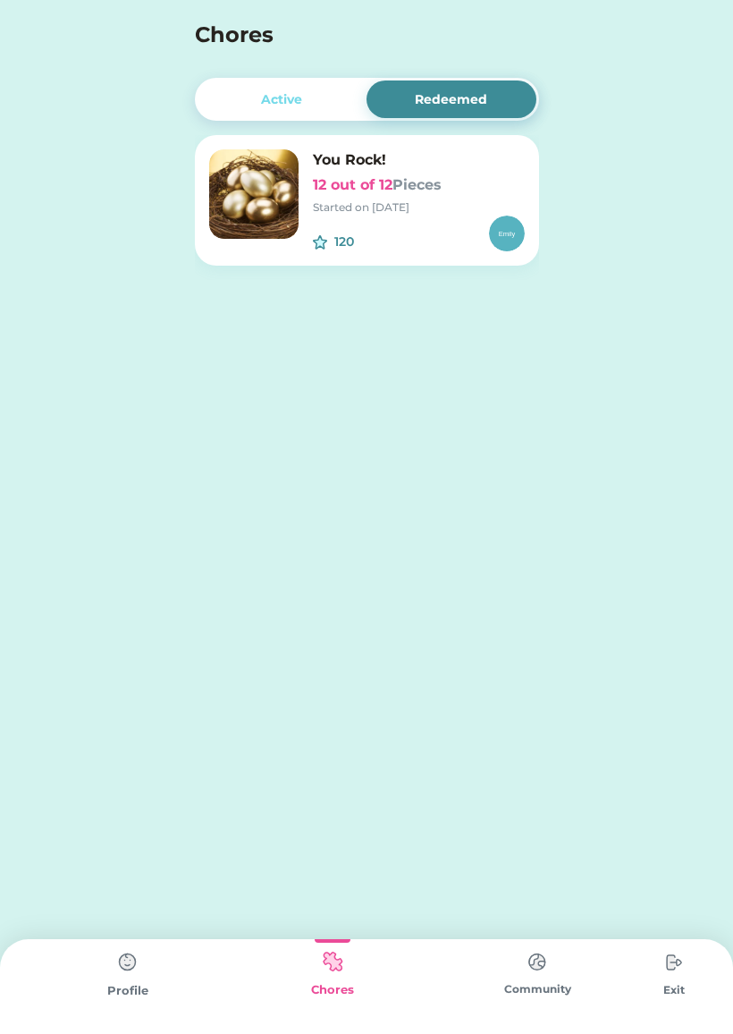
click at [108, 997] on div "Profile" at bounding box center [127, 991] width 205 height 18
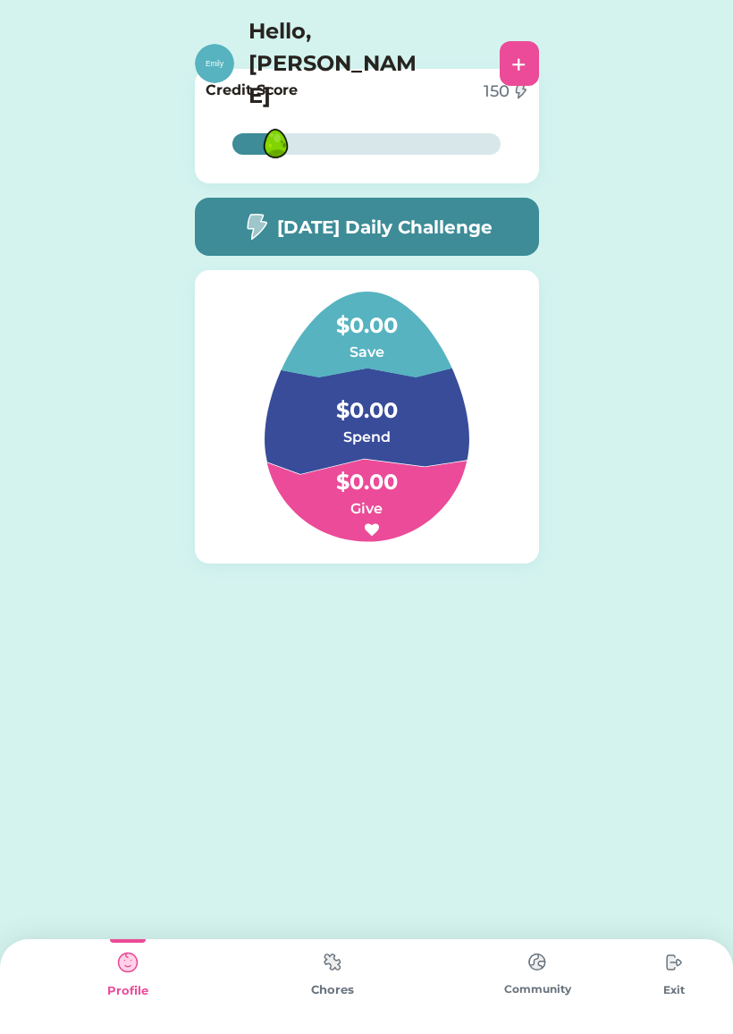
click at [208, 44] on img at bounding box center [214, 63] width 39 height 39
click at [202, 44] on img at bounding box center [214, 63] width 39 height 39
click at [311, 989] on div "Chores" at bounding box center [332, 990] width 205 height 18
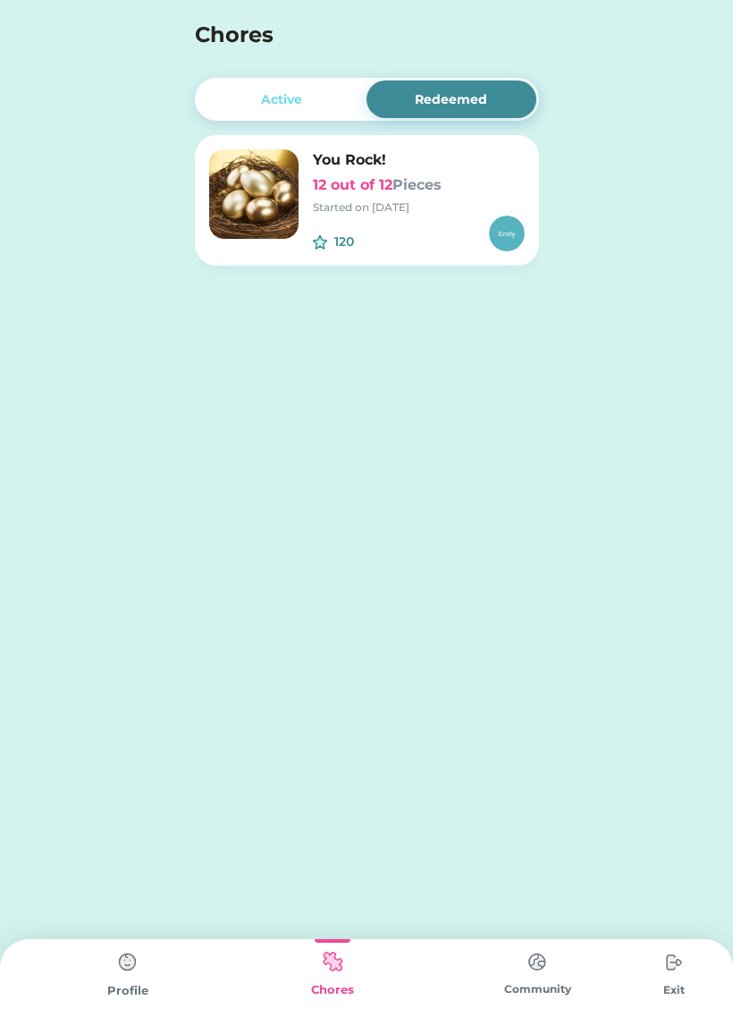
click at [535, 978] on img at bounding box center [538, 961] width 36 height 35
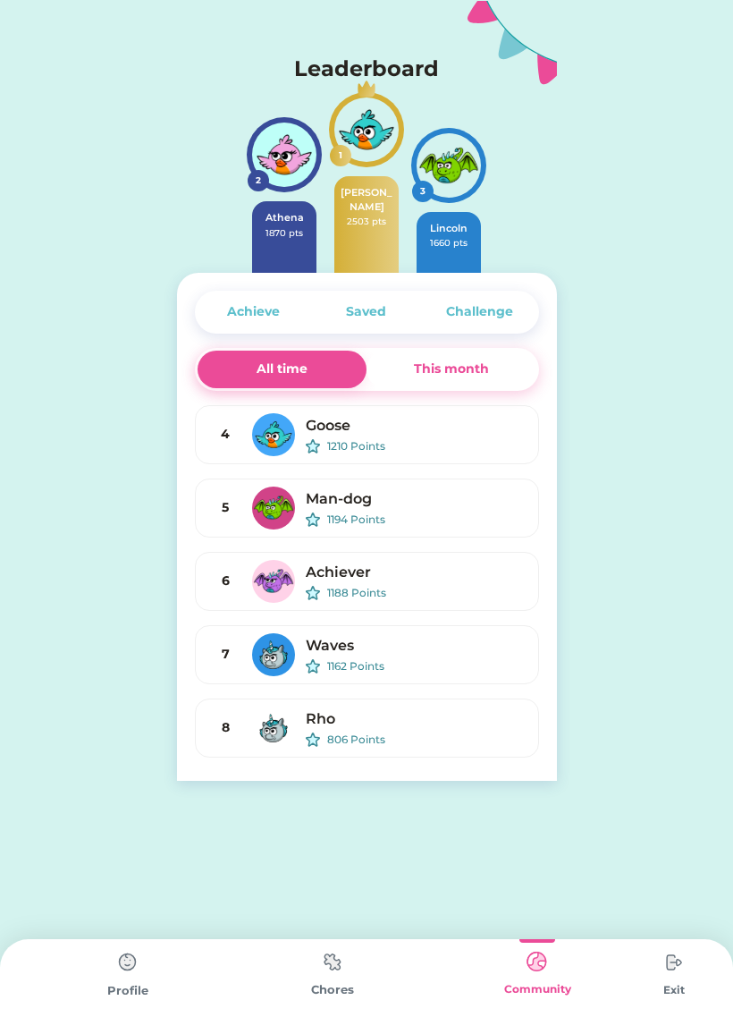
click at [652, 972] on div "Exit" at bounding box center [674, 986] width 68 height 95
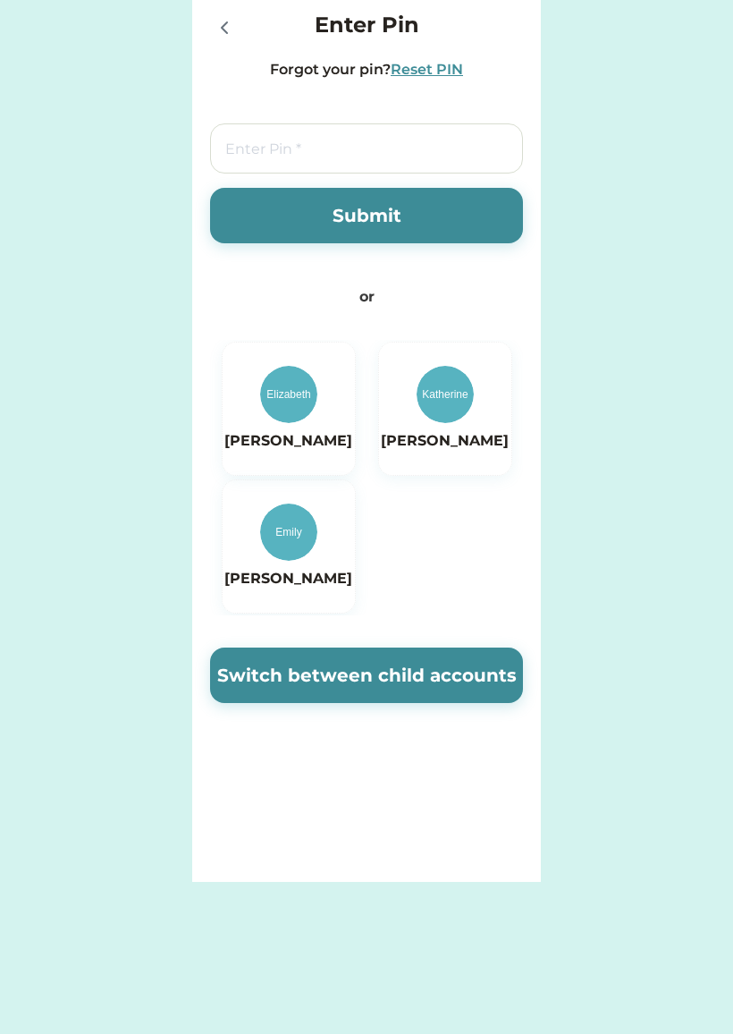
click at [197, 32] on div "Enter Pin Forgot your pin? Reset PIN Submit or Elizabeth Katherine Emily Switch…" at bounding box center [366, 418] width 349 height 837
click at [228, 29] on icon at bounding box center [224, 27] width 21 height 21
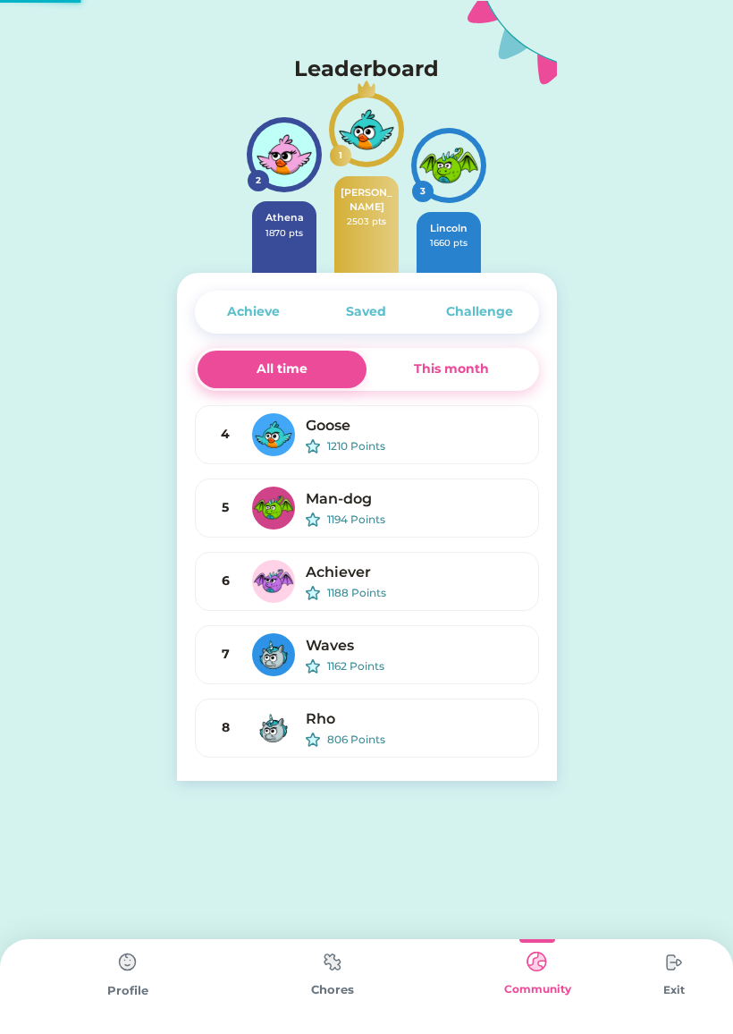
click at [333, 978] on img at bounding box center [333, 961] width 36 height 35
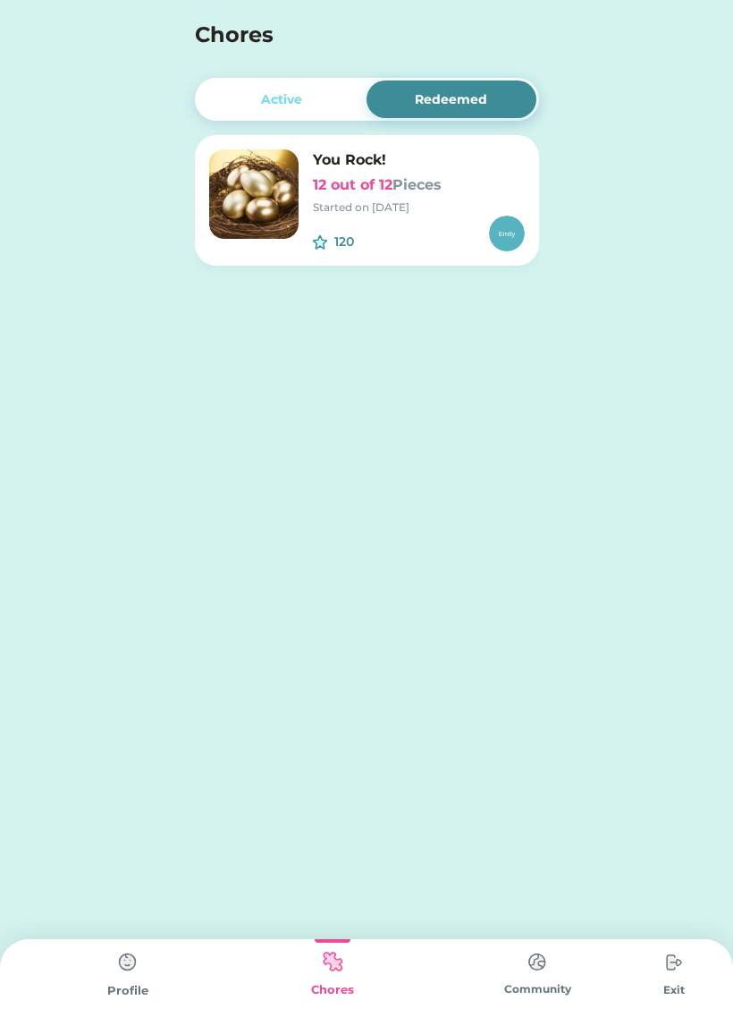
click at [126, 977] on img at bounding box center [128, 962] width 36 height 36
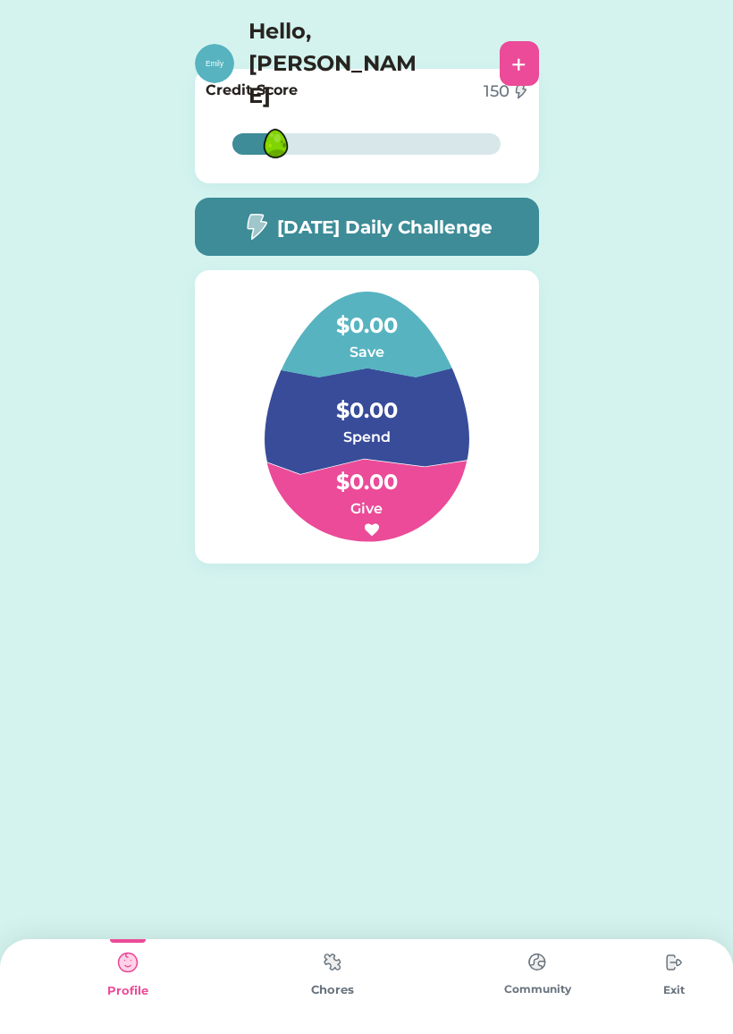
click at [214, 44] on img at bounding box center [214, 63] width 39 height 39
click at [223, 44] on img at bounding box center [214, 63] width 39 height 39
click at [212, 44] on img at bounding box center [214, 63] width 39 height 39
click at [454, 254] on div "[DATE] Daily Challenge" at bounding box center [367, 227] width 344 height 58
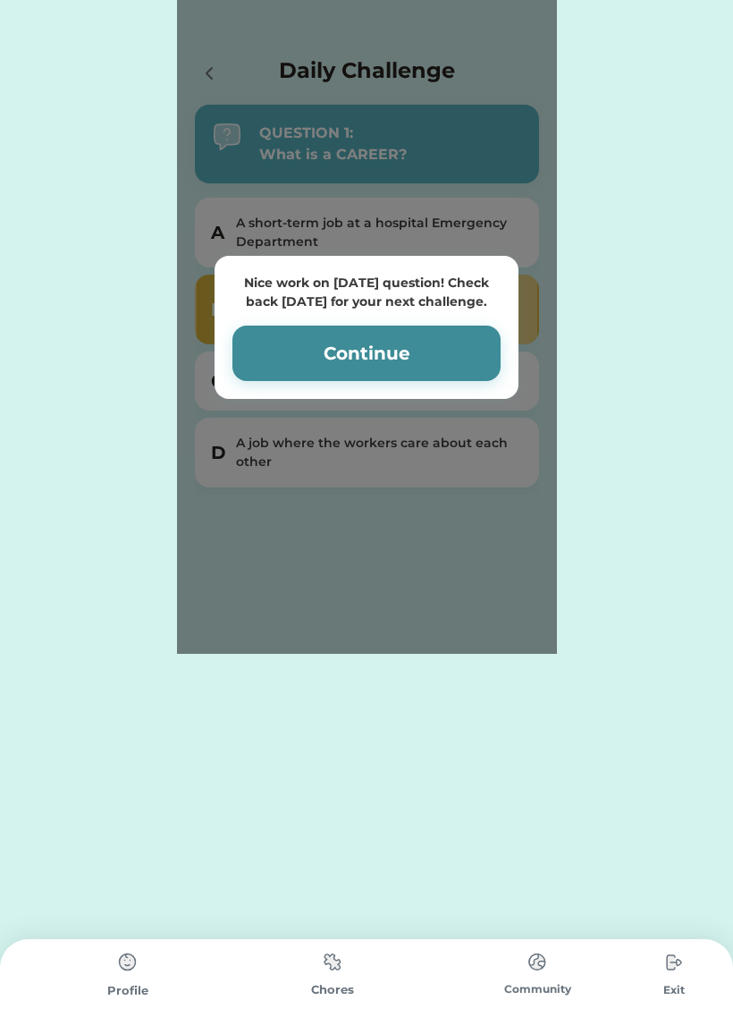
click at [474, 368] on button "Continue" at bounding box center [367, 353] width 268 height 55
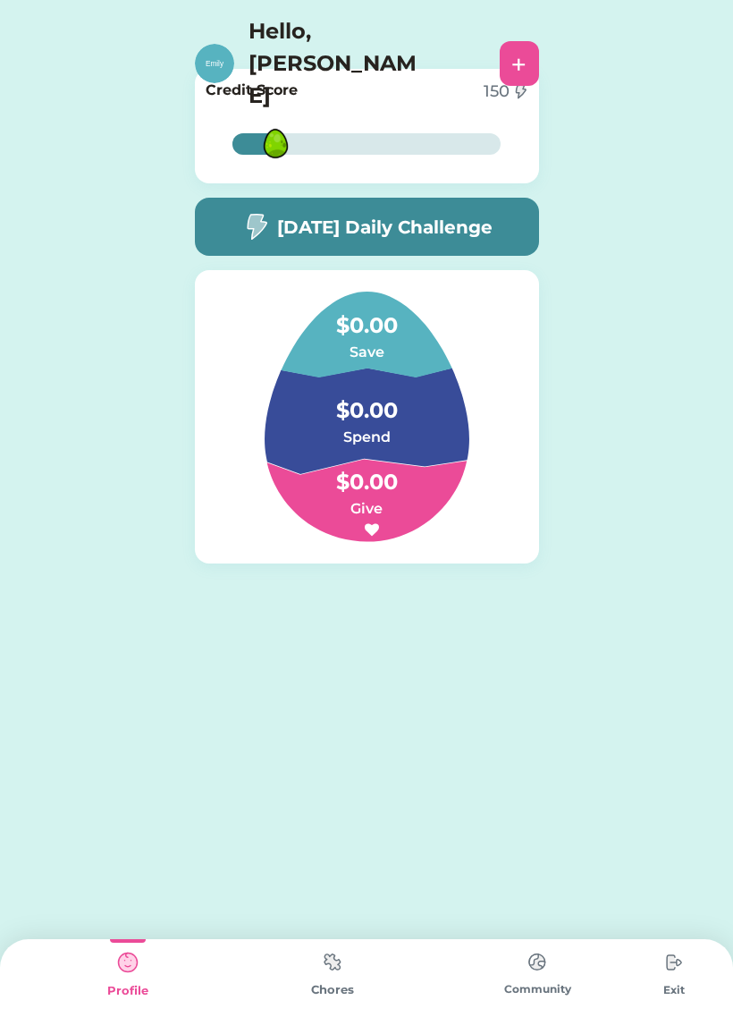
click at [540, 973] on img at bounding box center [538, 961] width 36 height 35
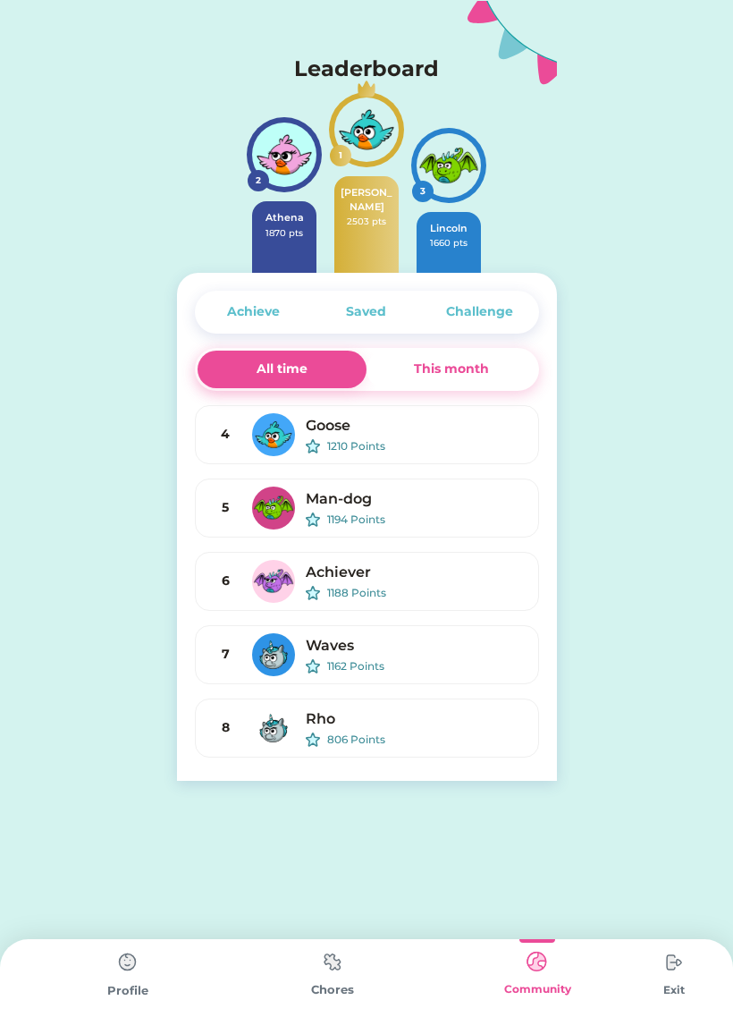
click at [321, 978] on img at bounding box center [333, 961] width 36 height 35
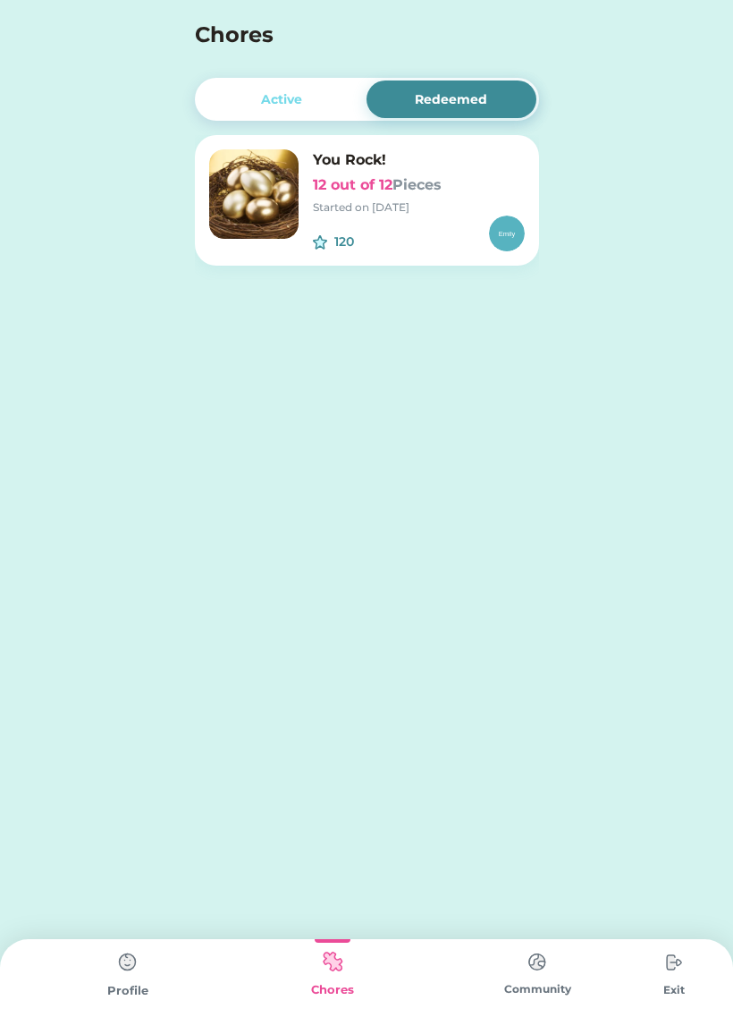
click at [518, 985] on div "Community" at bounding box center [538, 989] width 205 height 16
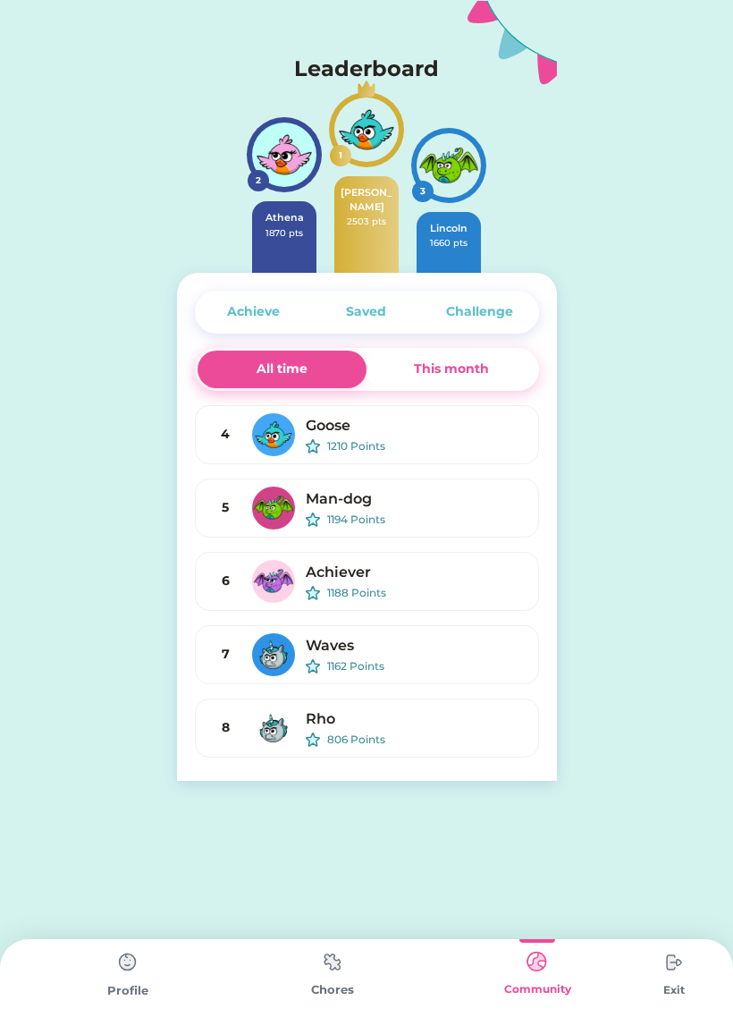
click at [663, 978] on img at bounding box center [674, 962] width 36 height 36
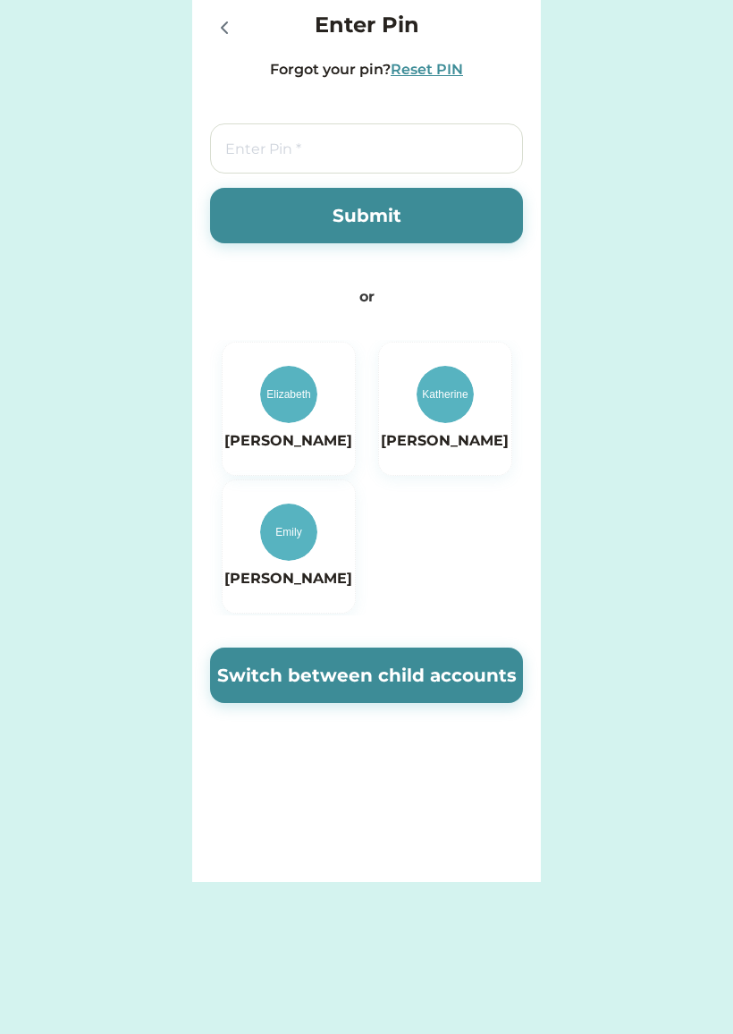
click at [315, 577] on h6 "[PERSON_NAME]" at bounding box center [288, 578] width 128 height 21
click at [495, 676] on button "Switch between child accounts" at bounding box center [366, 675] width 313 height 55
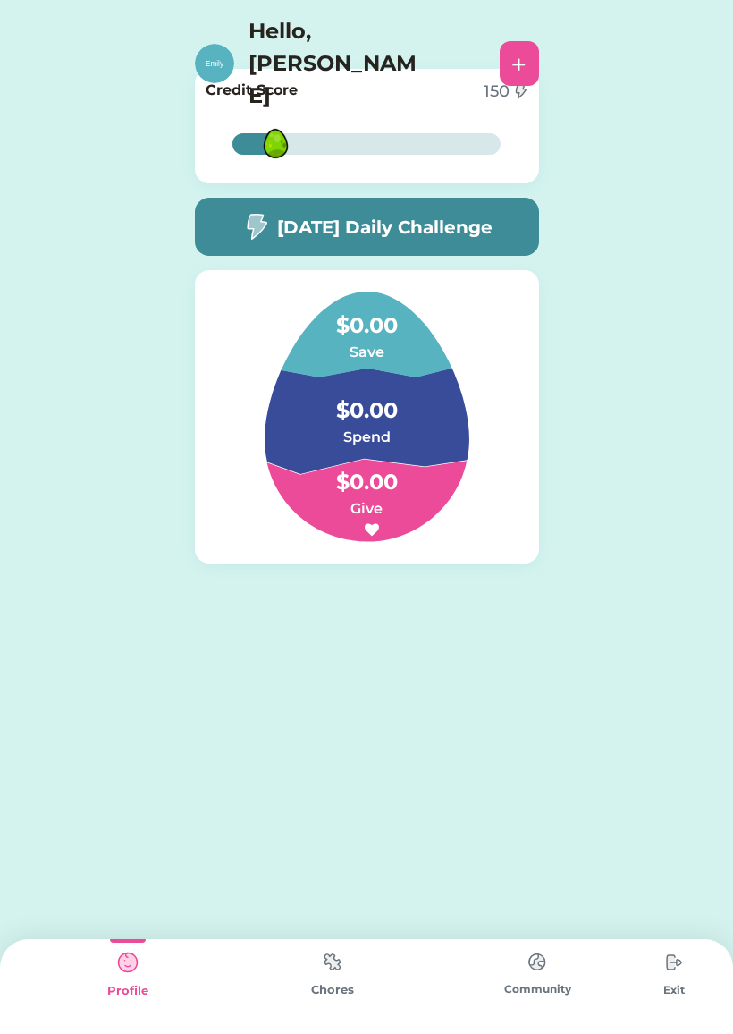
click at [361, 977] on div "Chores" at bounding box center [332, 986] width 205 height 95
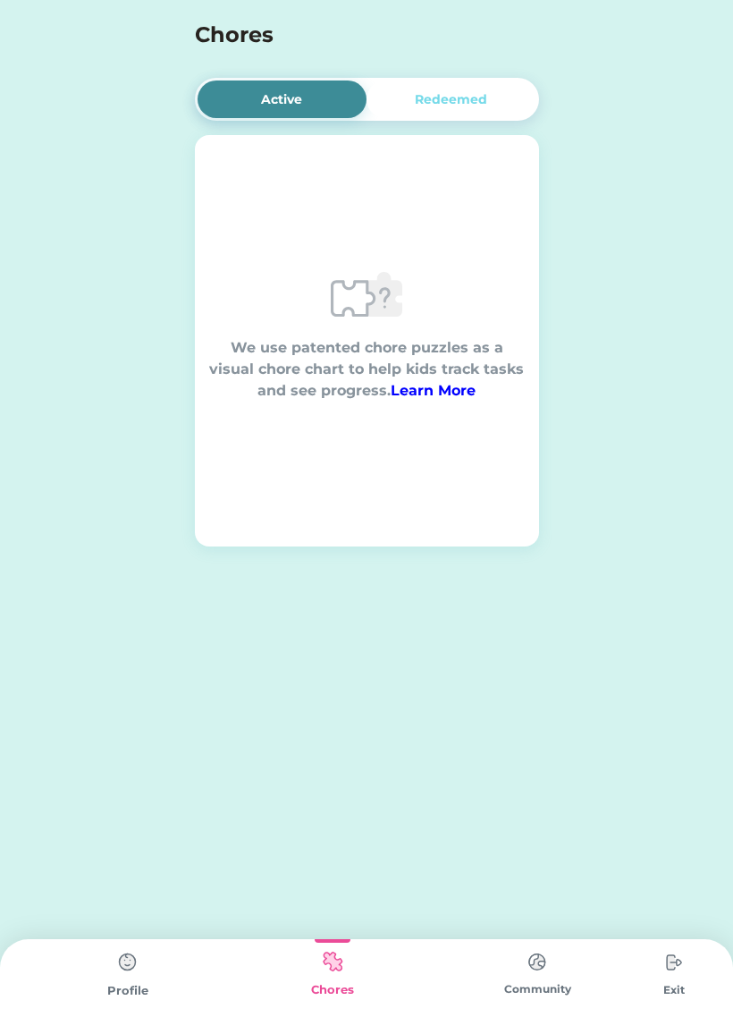
click at [500, 114] on div "Redeemed" at bounding box center [452, 99] width 170 height 38
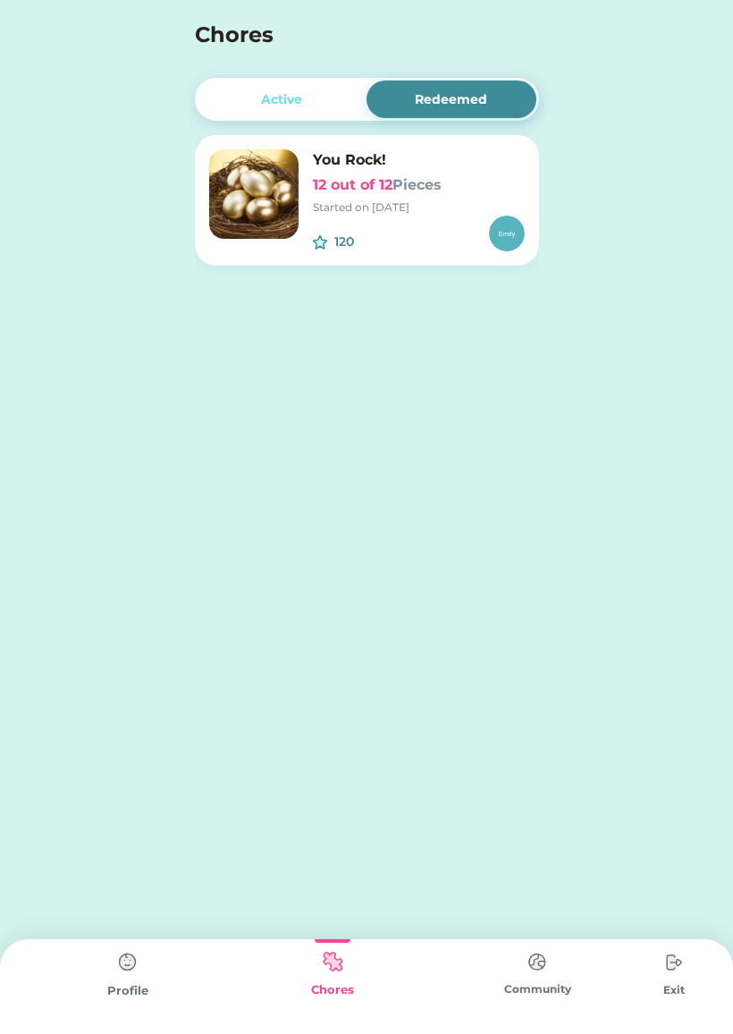
click at [292, 194] on img at bounding box center [253, 193] width 89 height 89
click at [136, 998] on div "Profile" at bounding box center [127, 991] width 205 height 18
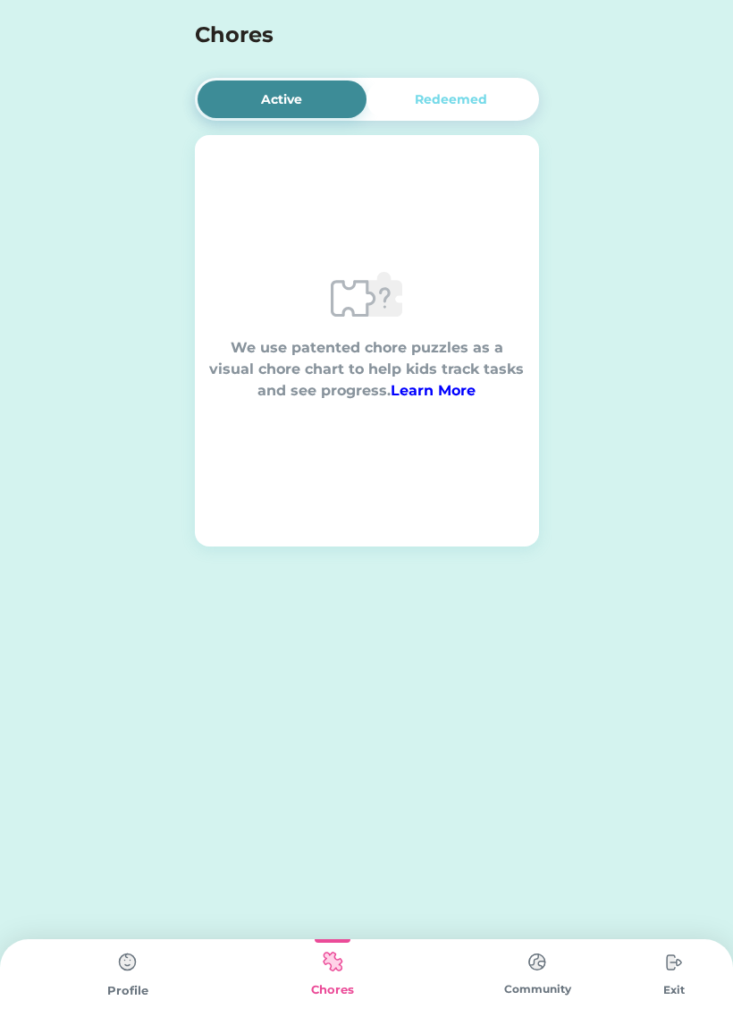
click at [515, 89] on div "Redeemed" at bounding box center [452, 99] width 170 height 38
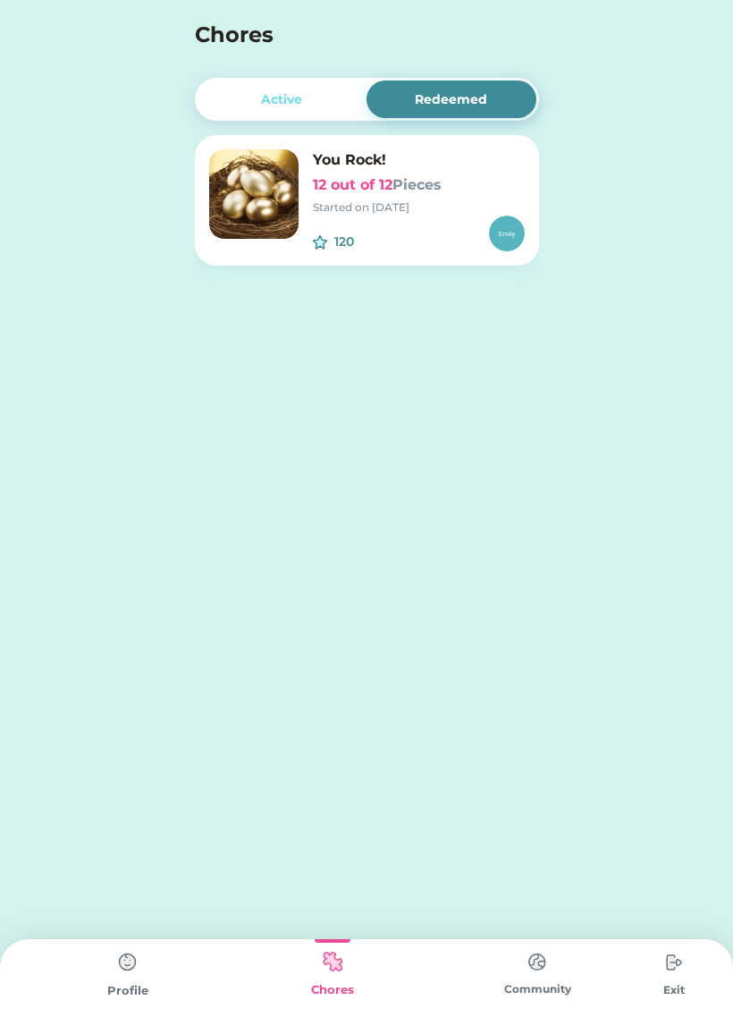
click at [287, 68] on div "Active Redeemed You're a Winner! 16 out of 16 Pieces Started on [DATE] 160 $ We…" at bounding box center [367, 193] width 380 height 387
click at [273, 106] on div "Active" at bounding box center [281, 99] width 41 height 19
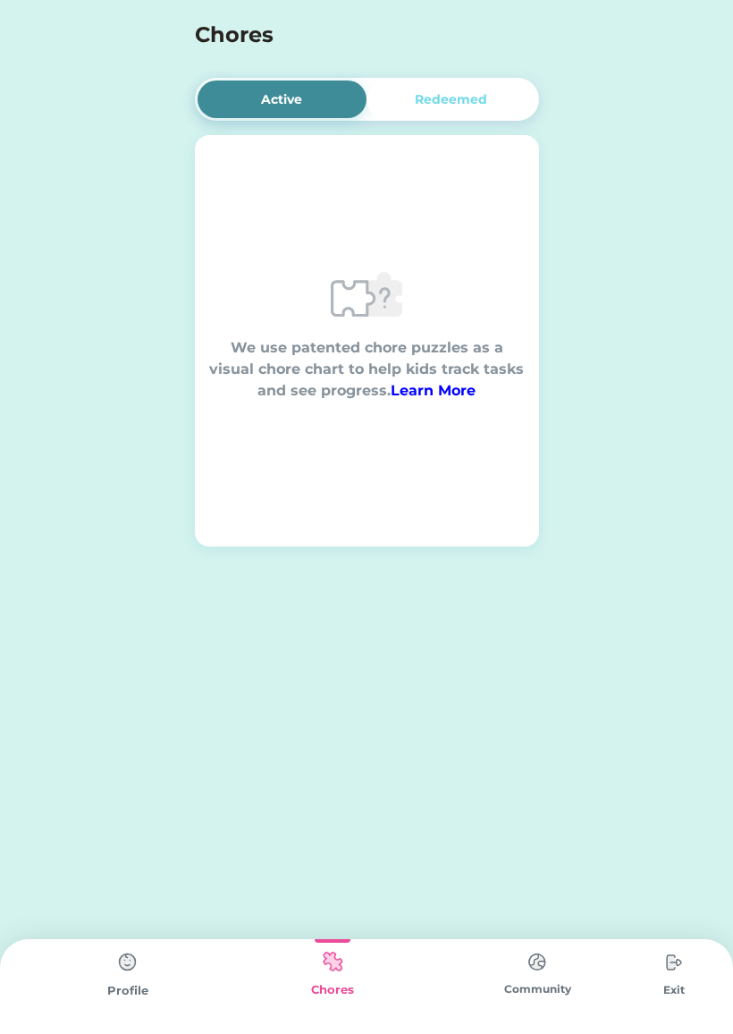
click at [551, 971] on img at bounding box center [538, 961] width 36 height 35
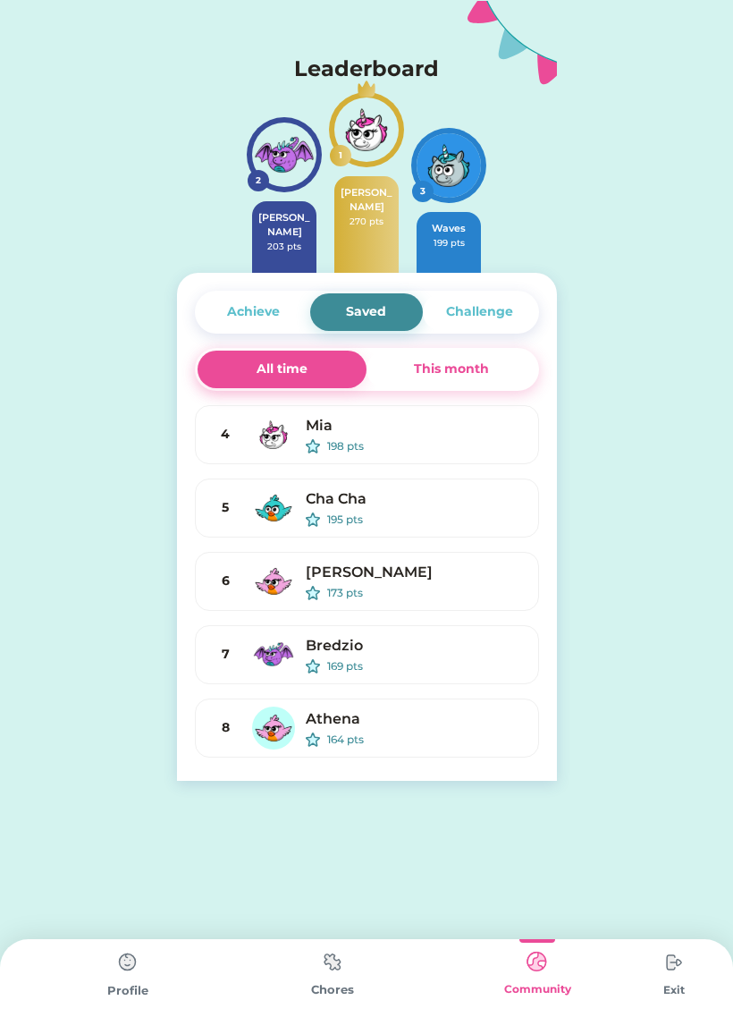
click at [682, 962] on img at bounding box center [674, 962] width 36 height 36
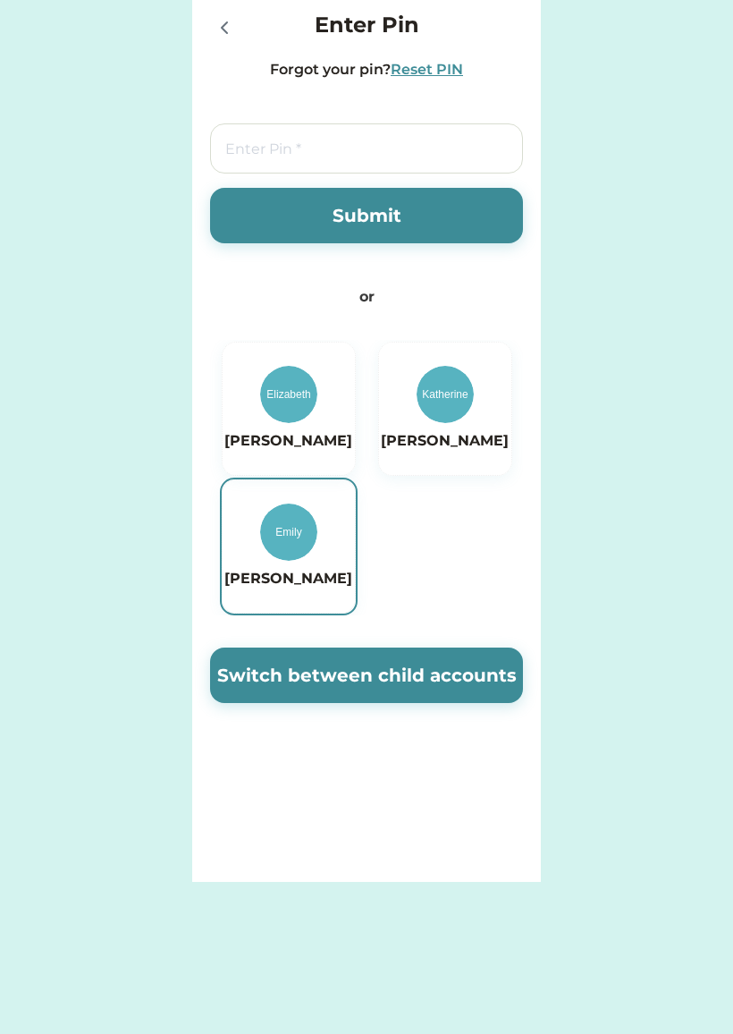
click at [243, 11] on div at bounding box center [228, 27] width 36 height 36
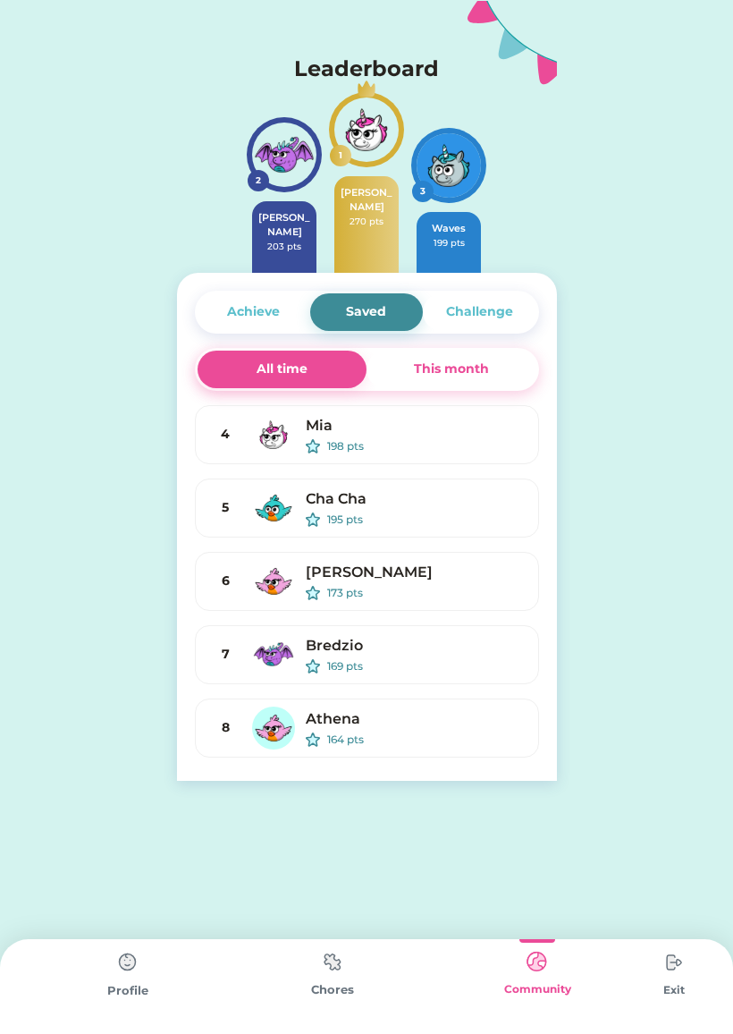
click at [348, 977] on img at bounding box center [333, 961] width 36 height 35
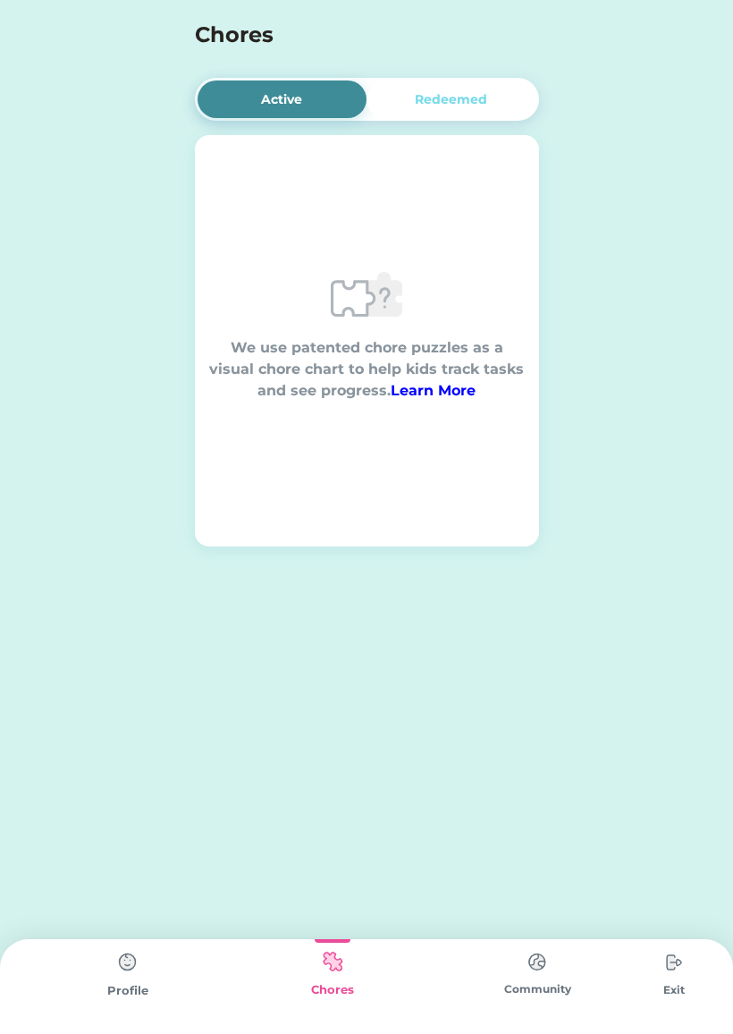
click at [115, 993] on div "Profile" at bounding box center [127, 991] width 205 height 18
